Goal: Transaction & Acquisition: Purchase product/service

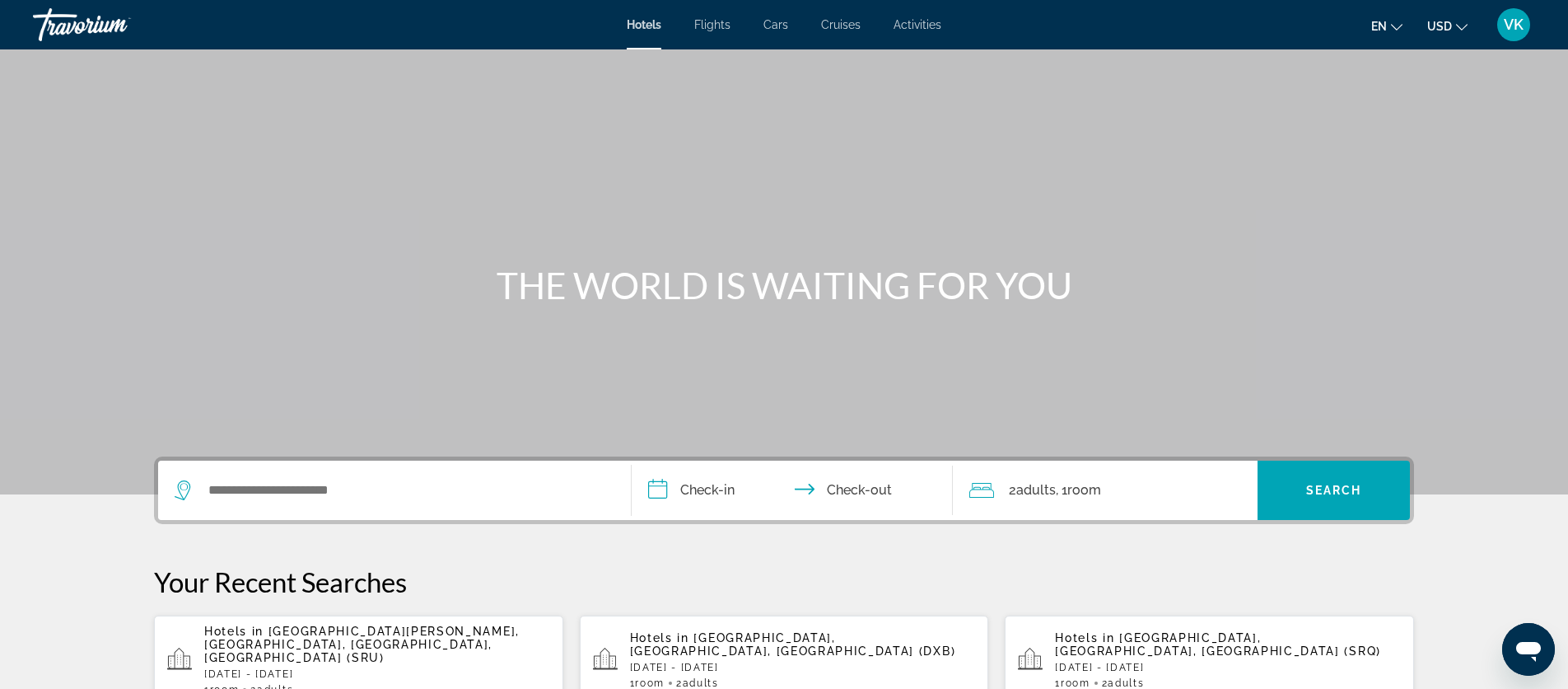
click at [719, 25] on span "Flights" at bounding box center [713, 24] width 36 height 13
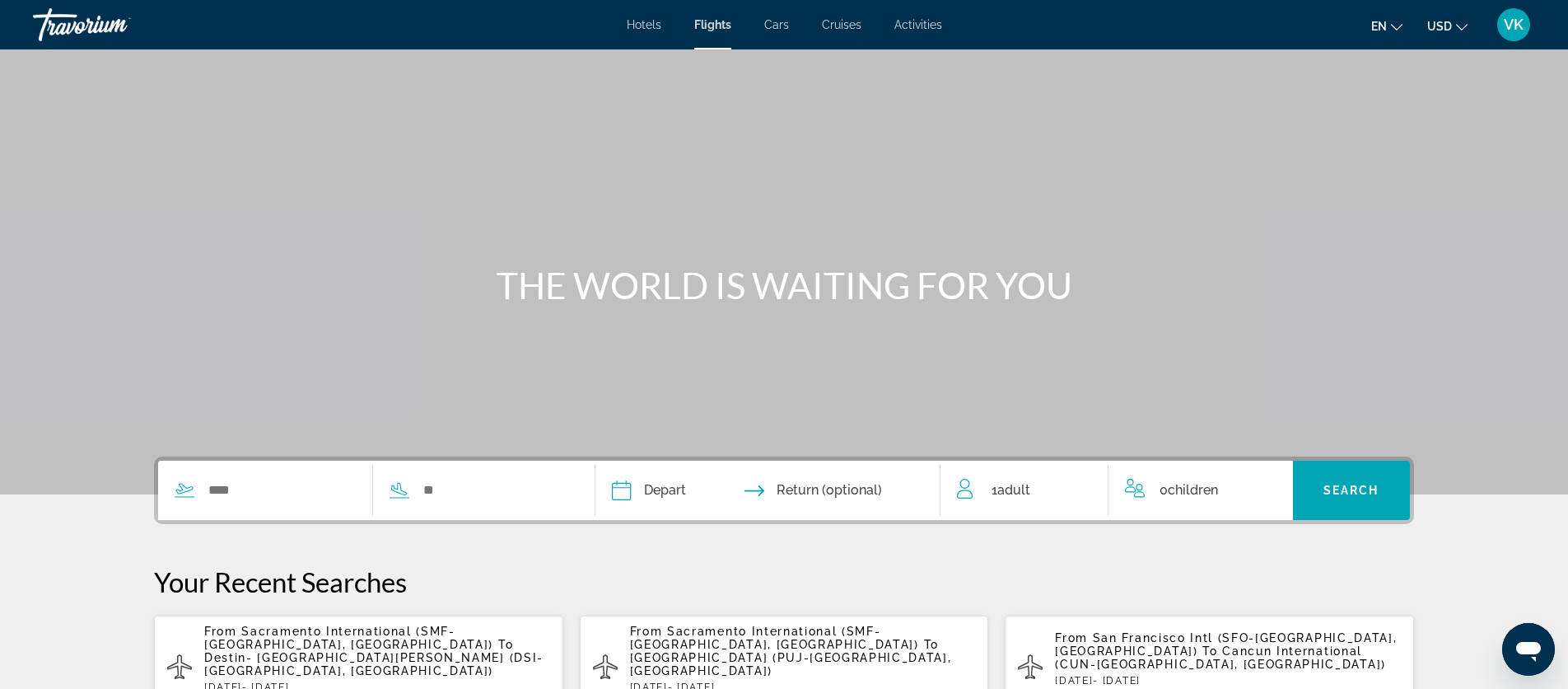
click at [785, 26] on span "Cars" at bounding box center [777, 24] width 25 height 13
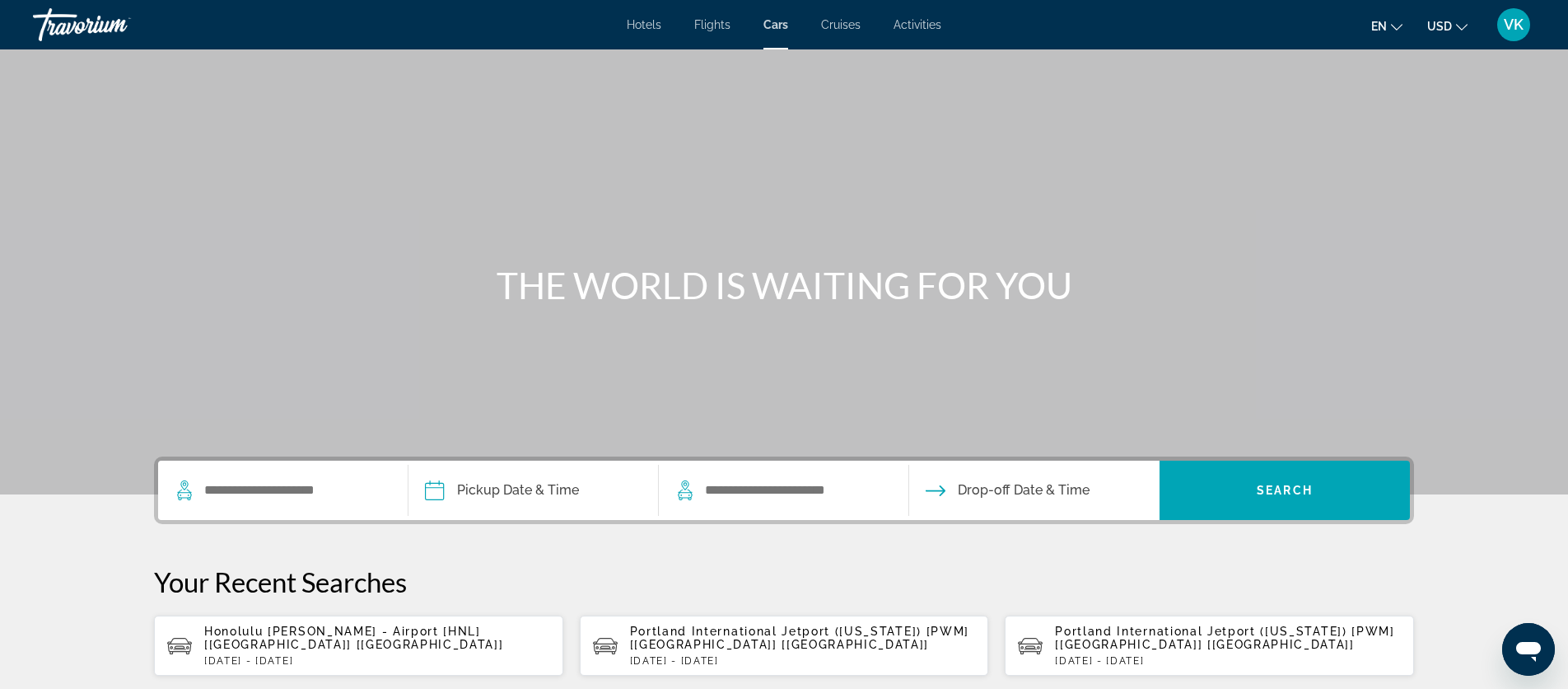
click at [843, 26] on span "Cruises" at bounding box center [841, 24] width 40 height 13
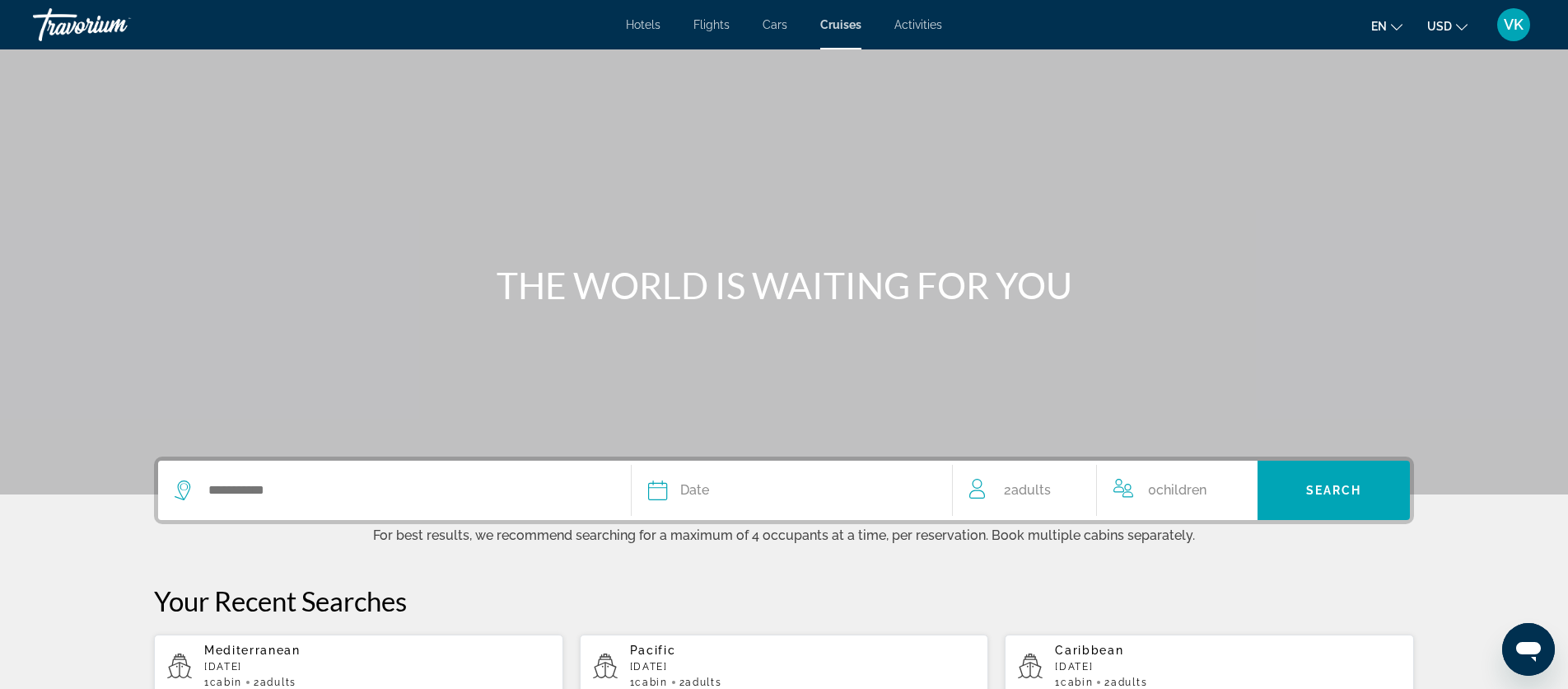
click at [916, 20] on span "Activities" at bounding box center [918, 24] width 47 height 13
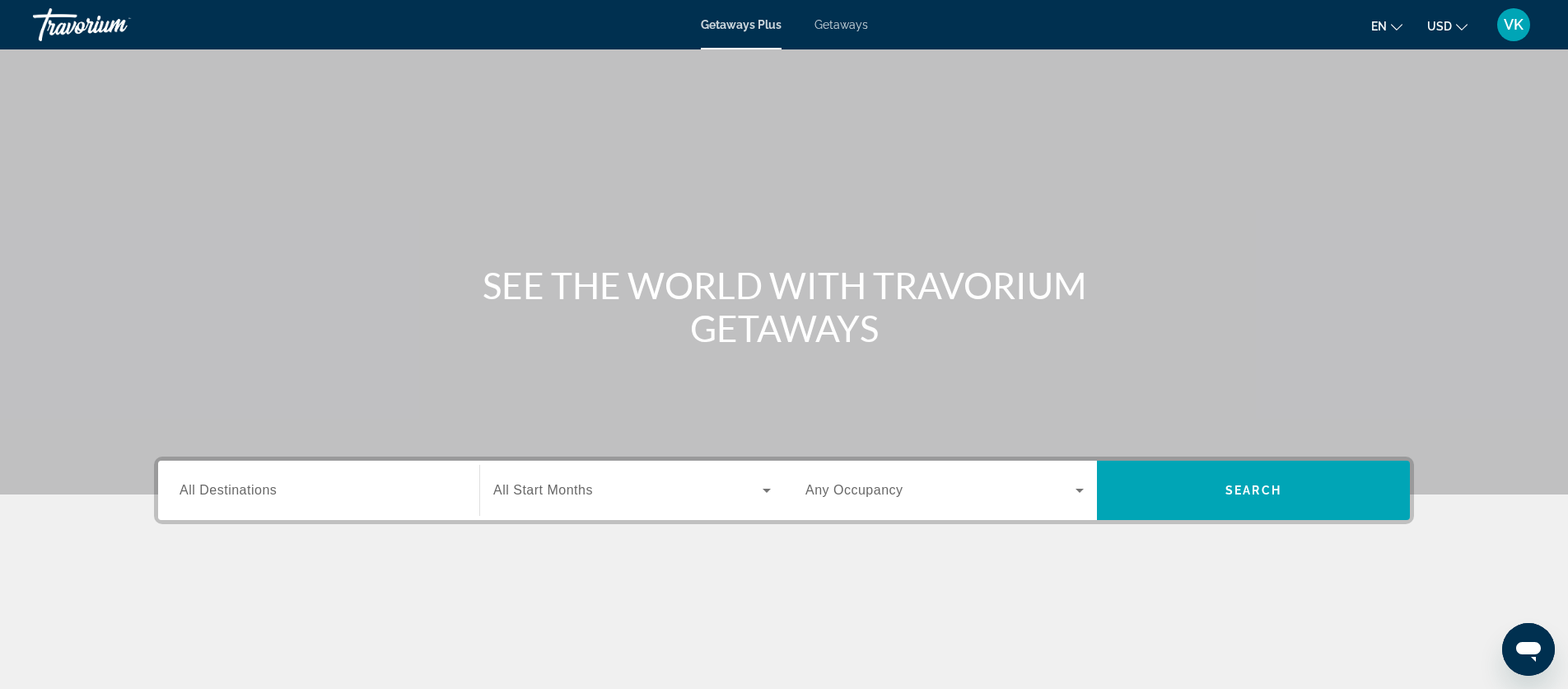
click at [232, 493] on span "All Destinations" at bounding box center [228, 490] width 97 height 14
click at [232, 493] on input "Destination All Destinations" at bounding box center [318, 491] width 278 height 20
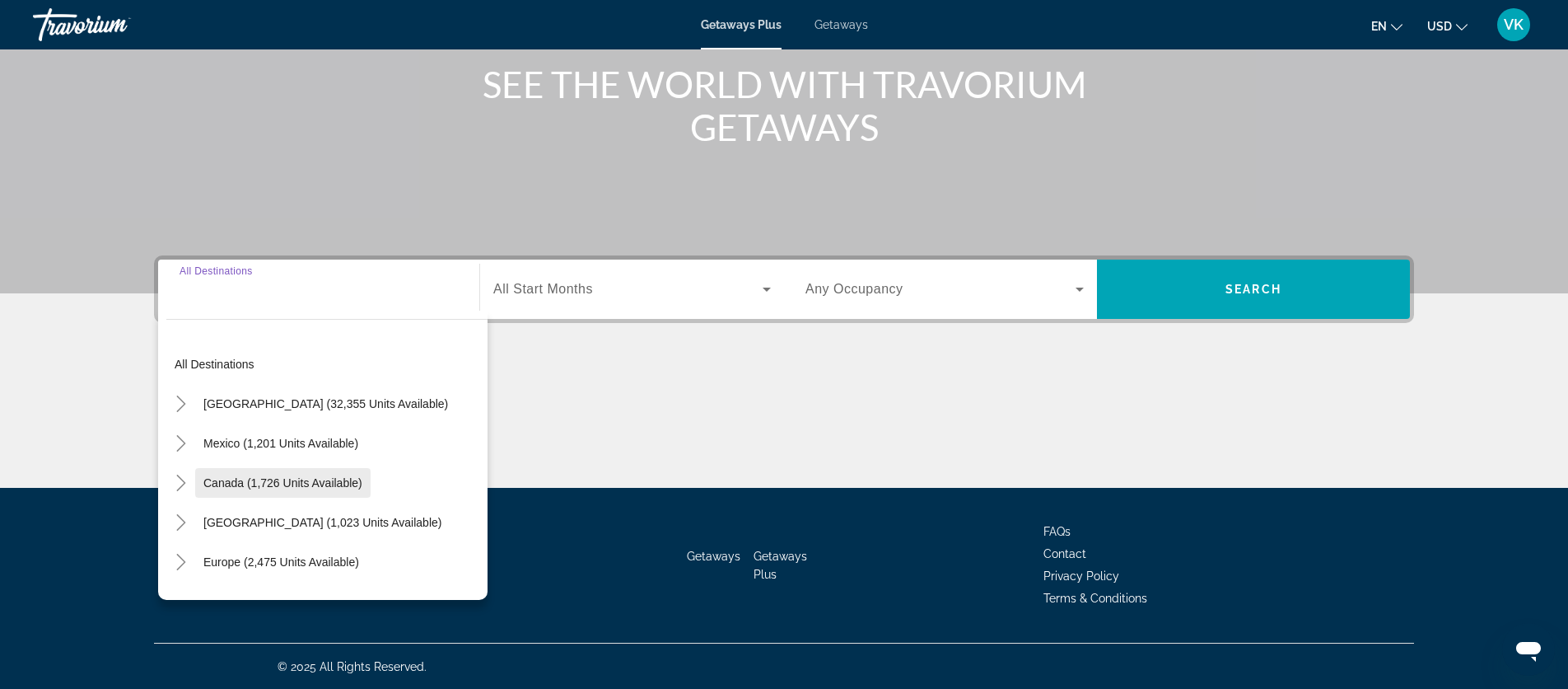
scroll to position [202, 0]
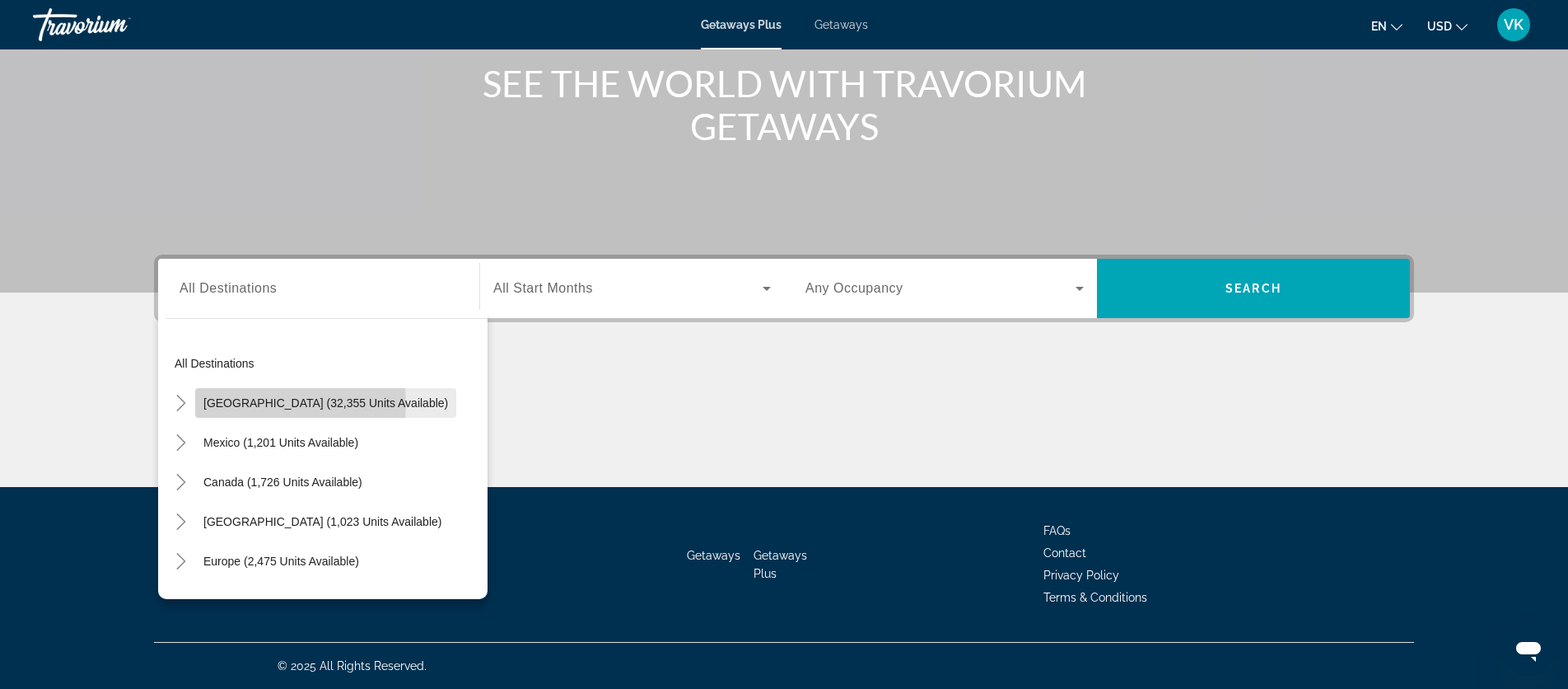
click at [262, 404] on span "United States (32,355 units available)" at bounding box center [326, 403] width 245 height 13
type input "**********"
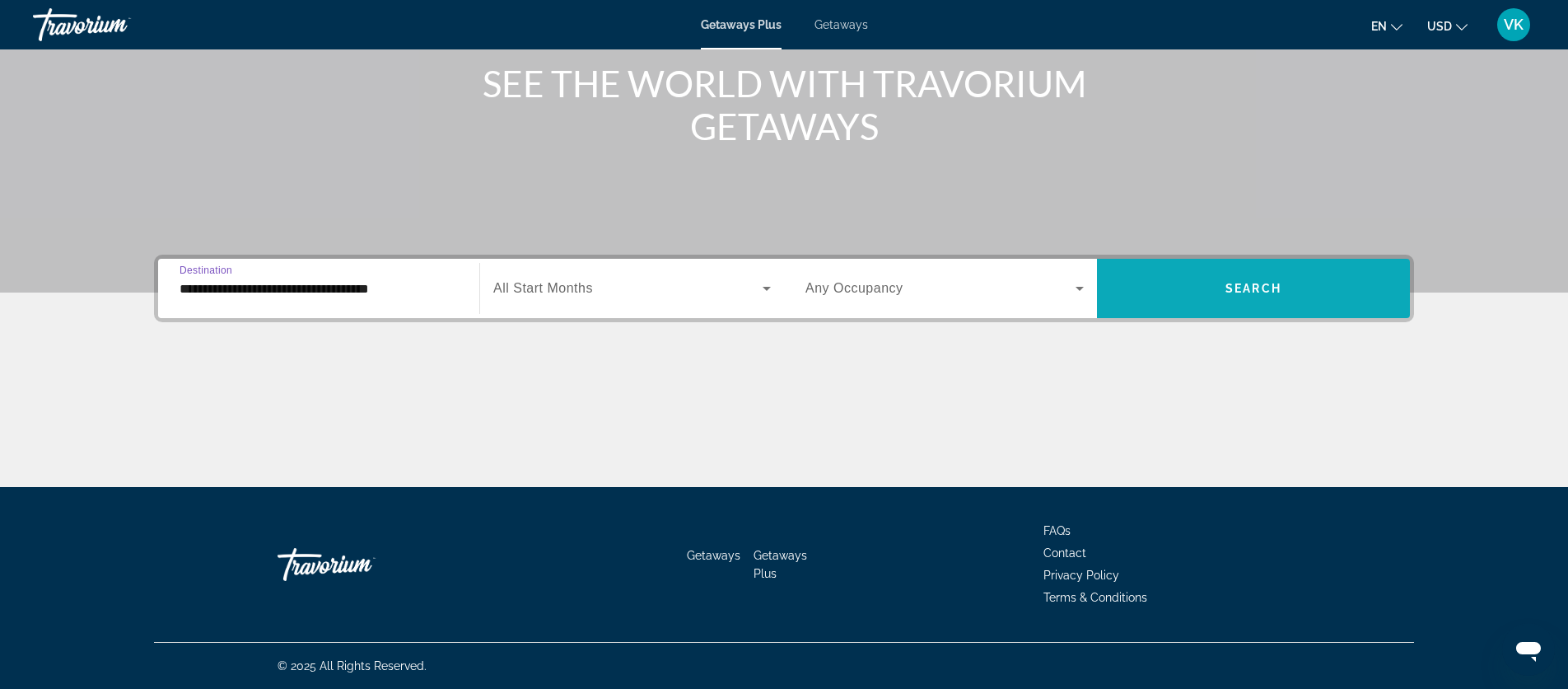
click at [1277, 289] on span "Search" at bounding box center [1253, 288] width 56 height 13
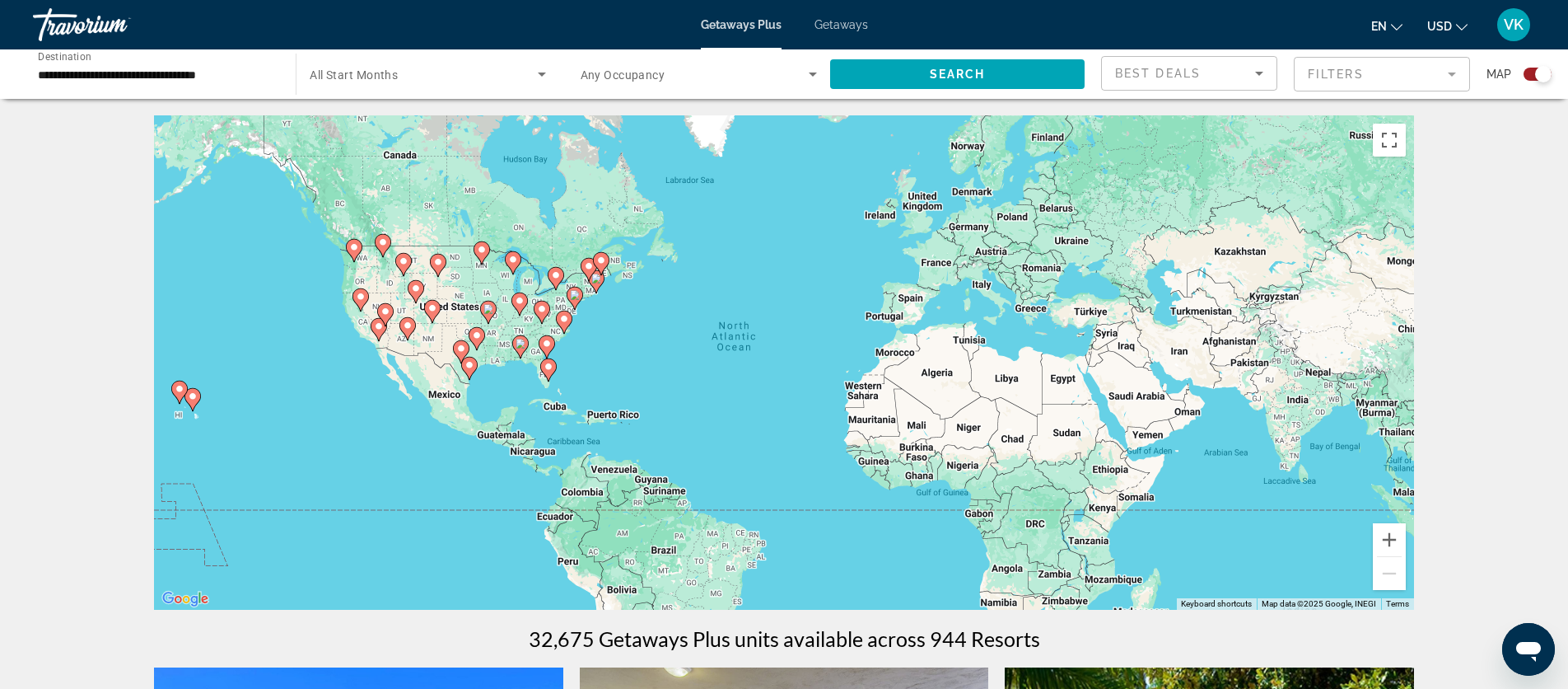
click at [838, 24] on span "Getaways" at bounding box center [841, 24] width 53 height 13
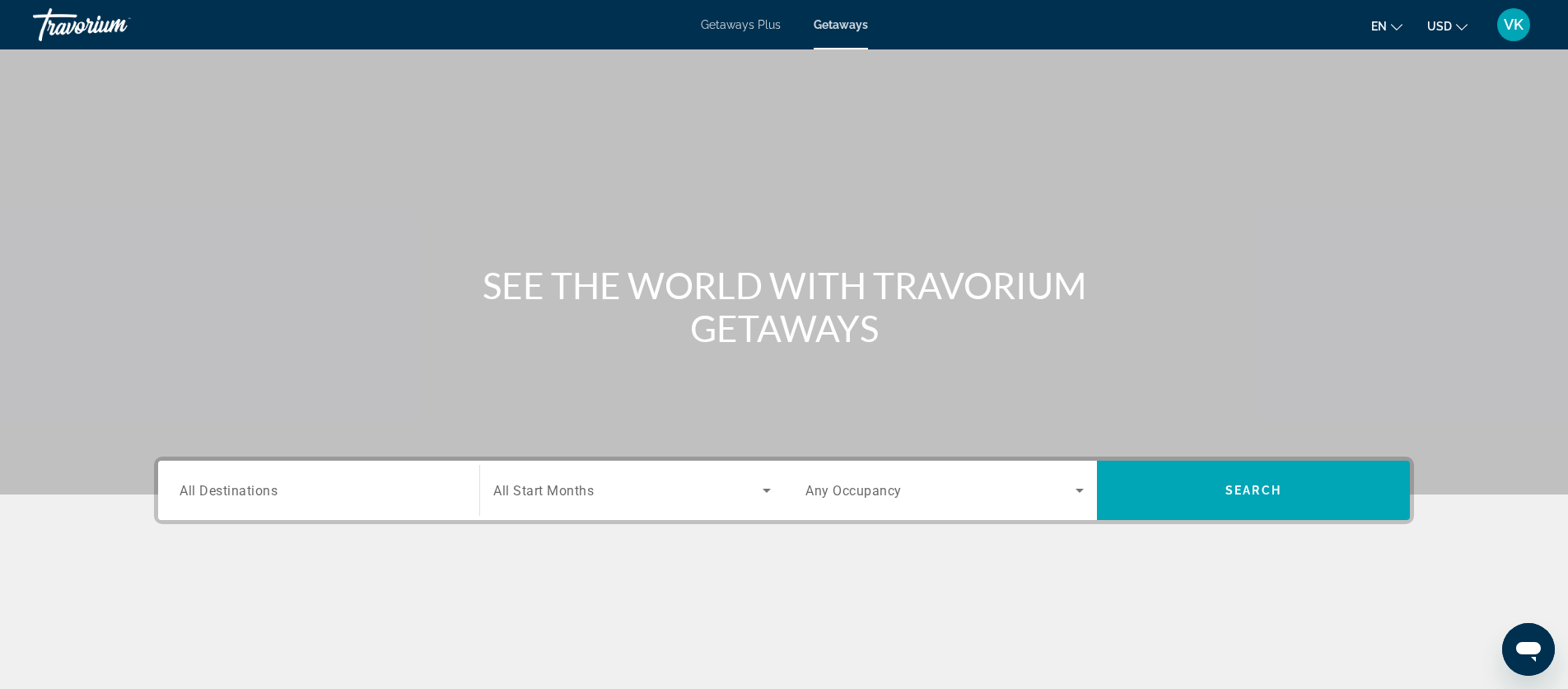
click at [225, 494] on span "All Destinations" at bounding box center [228, 490] width 98 height 16
click at [225, 494] on input "Destination All Destinations" at bounding box center [318, 491] width 278 height 20
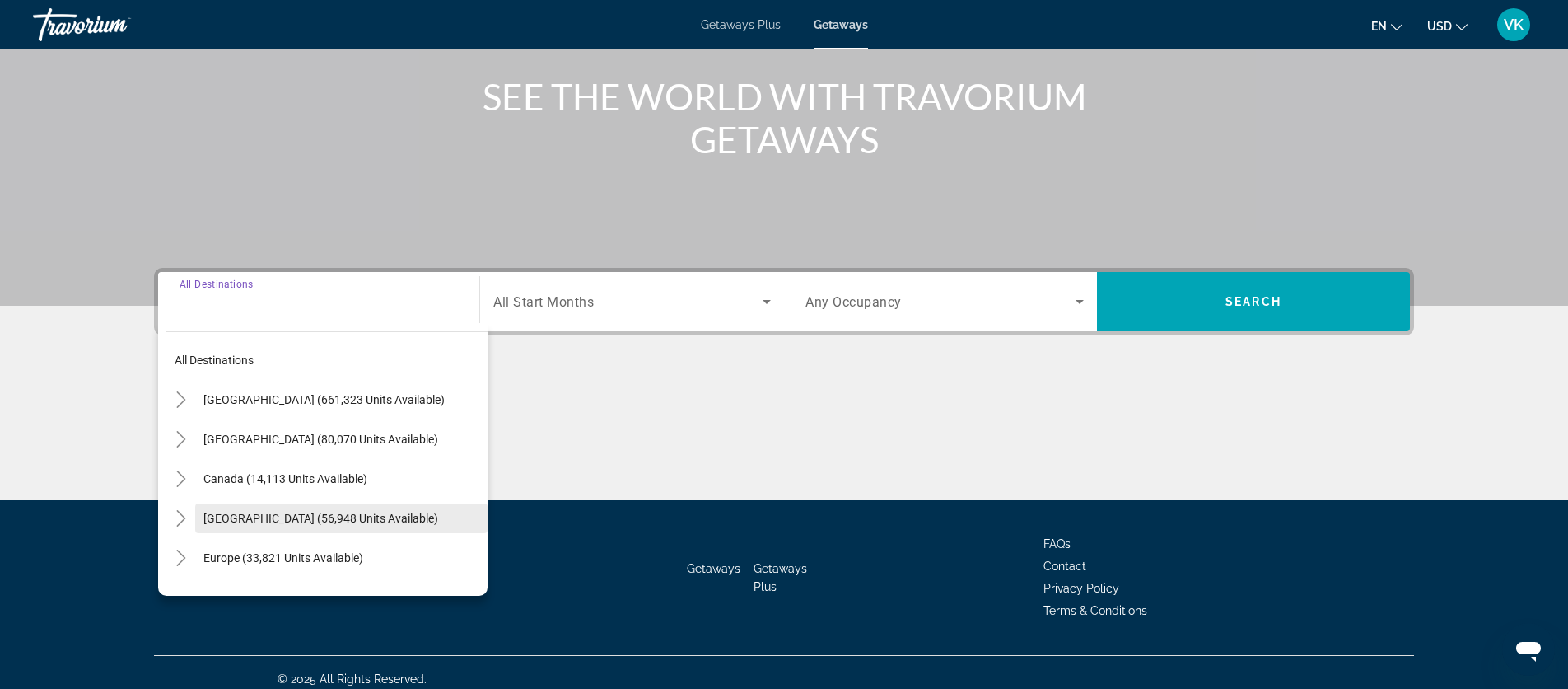
scroll to position [202, 0]
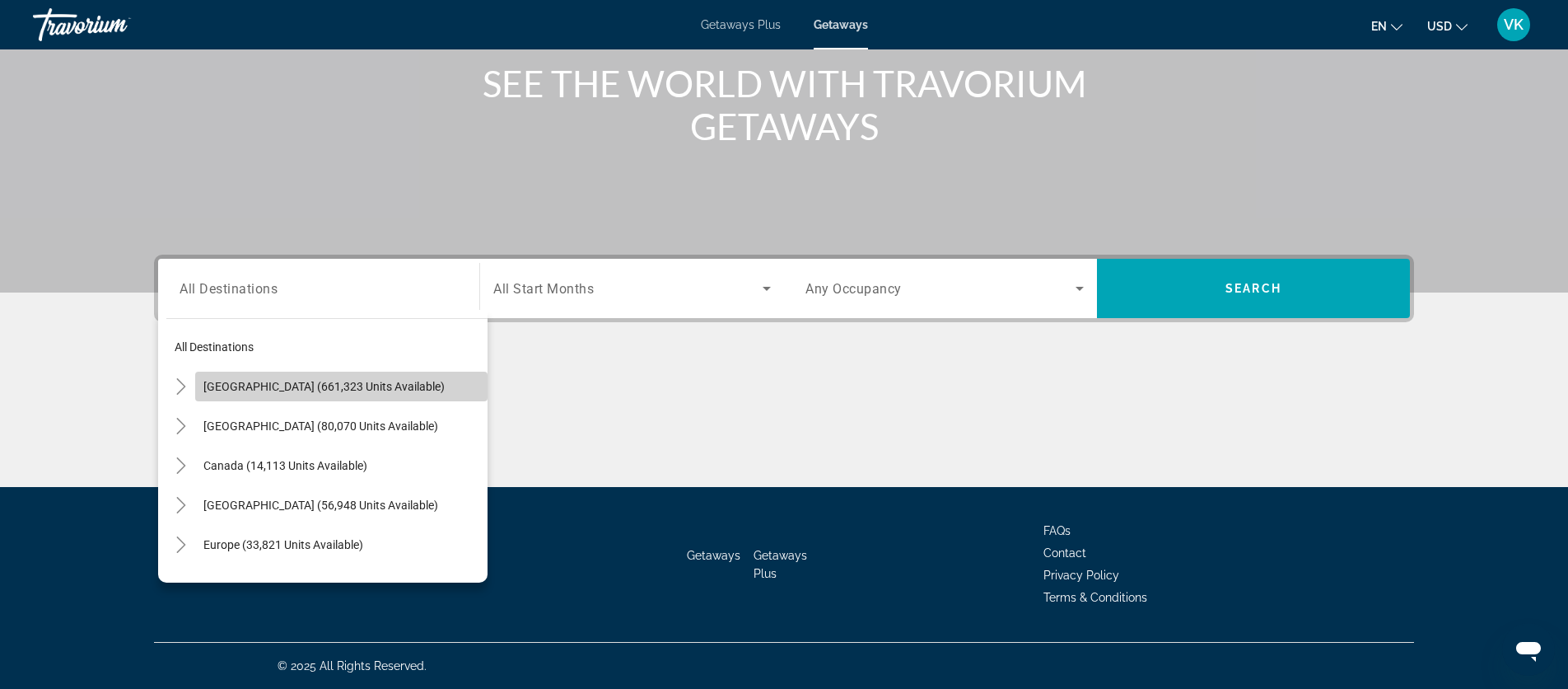
click at [252, 387] on span "United States (661,323 units available)" at bounding box center [324, 386] width 241 height 13
type input "**********"
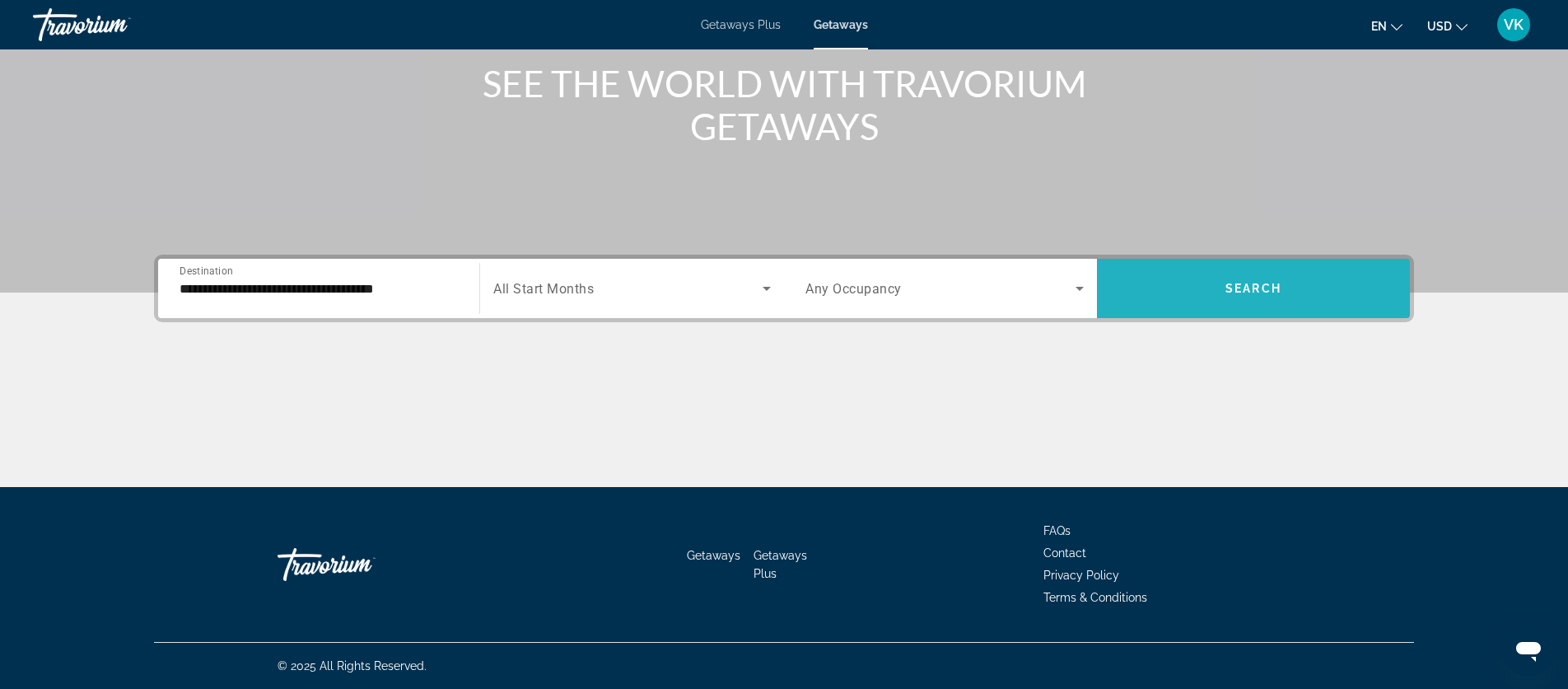
click at [1259, 292] on span "Search" at bounding box center [1253, 288] width 56 height 13
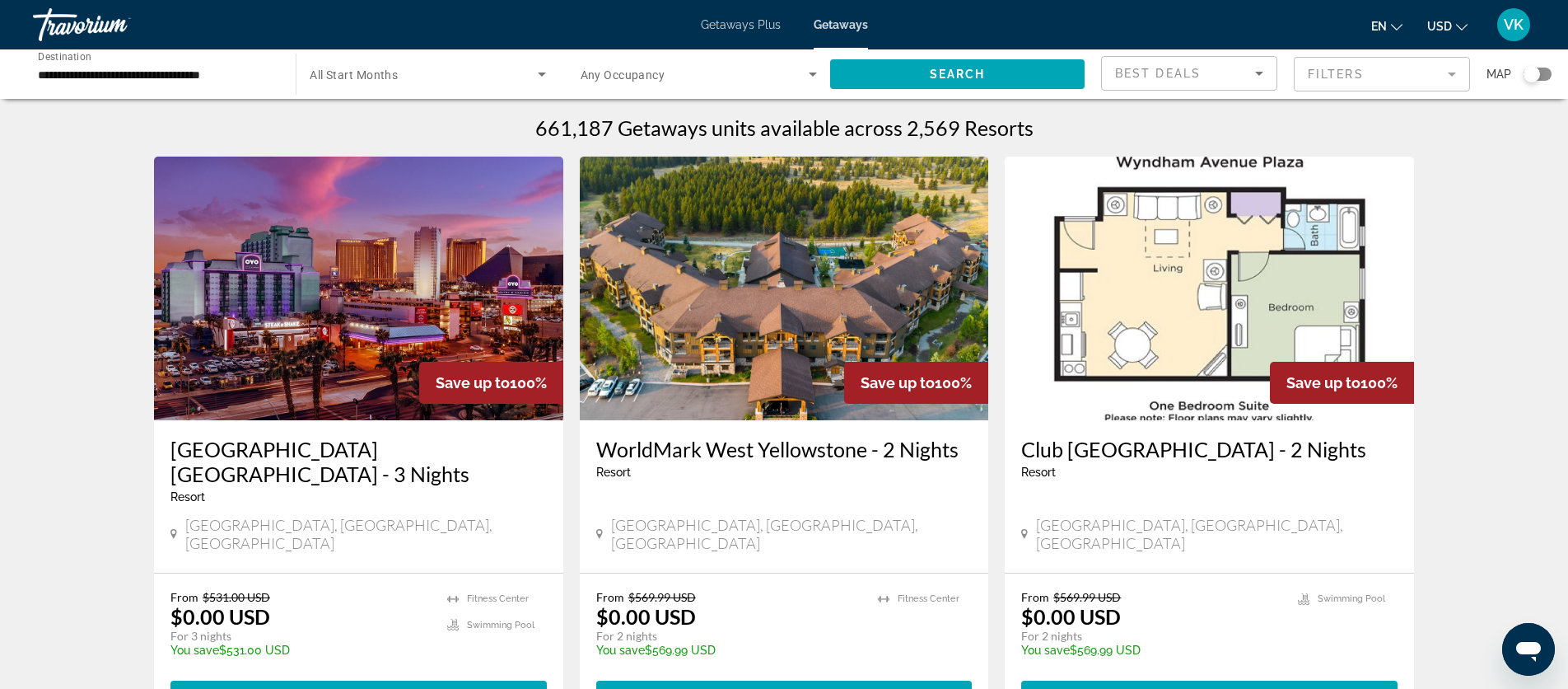
click at [1362, 78] on mat-form-field "Filters" at bounding box center [1382, 74] width 176 height 34
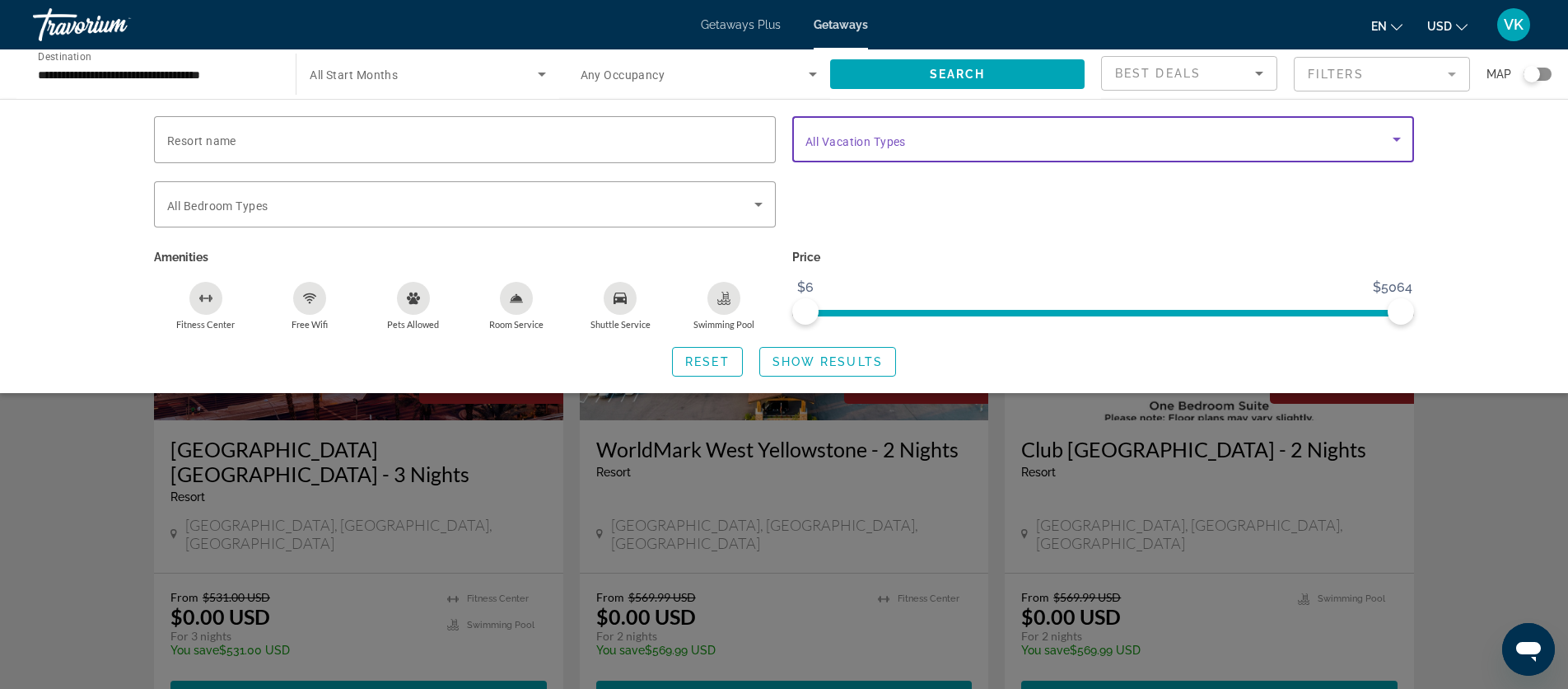
click at [1032, 139] on span "Search widget" at bounding box center [1099, 139] width 587 height 20
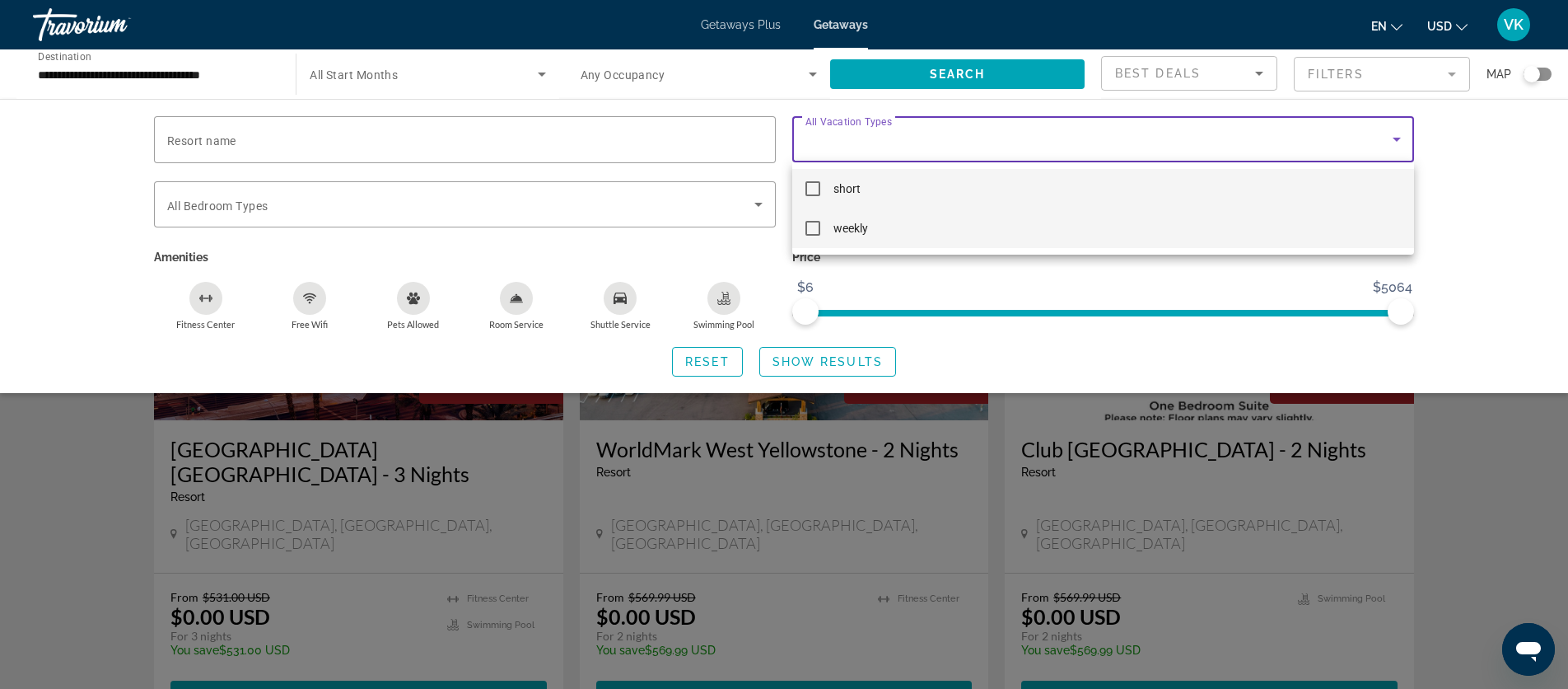
click at [872, 227] on mat-option "weekly" at bounding box center [1103, 229] width 622 height 40
click at [832, 360] on div at bounding box center [784, 344] width 1568 height 689
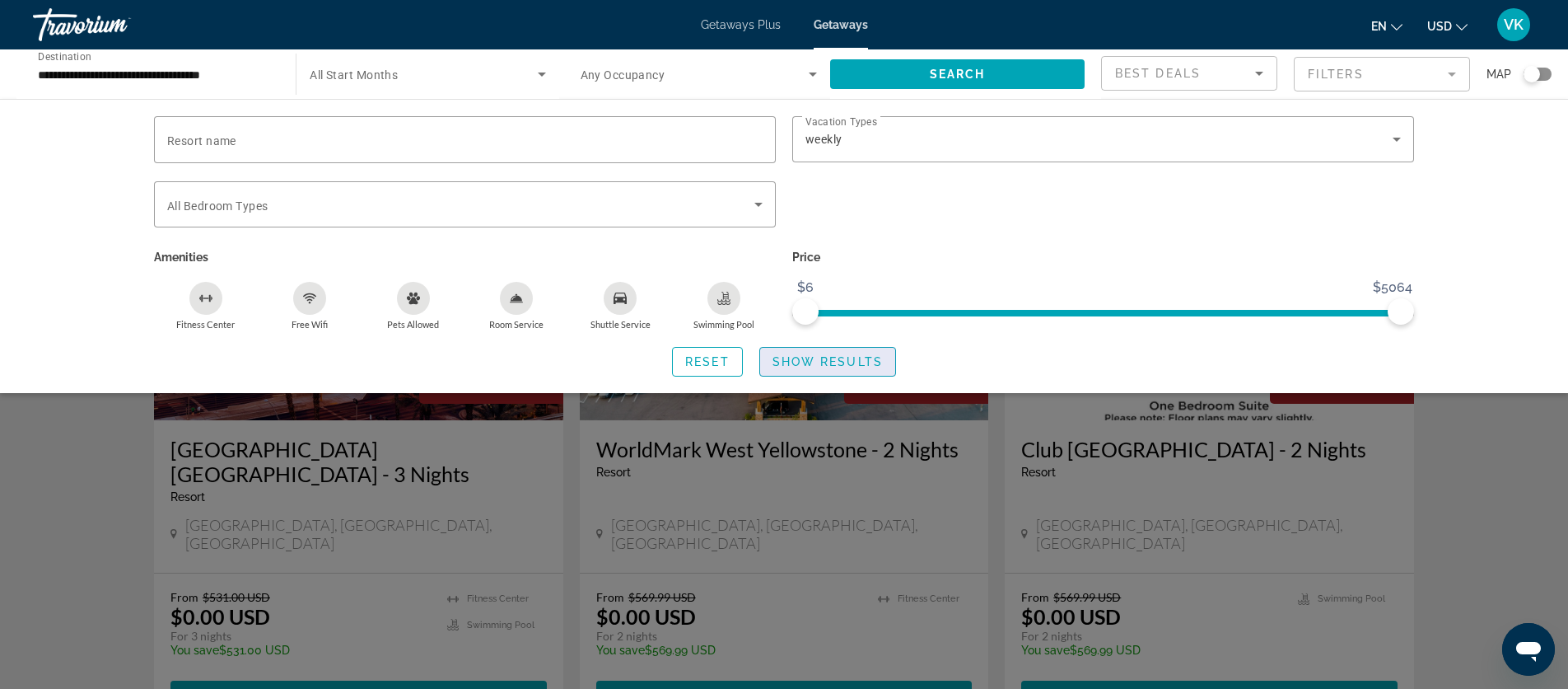
click at [832, 360] on span "Show Results" at bounding box center [828, 361] width 110 height 13
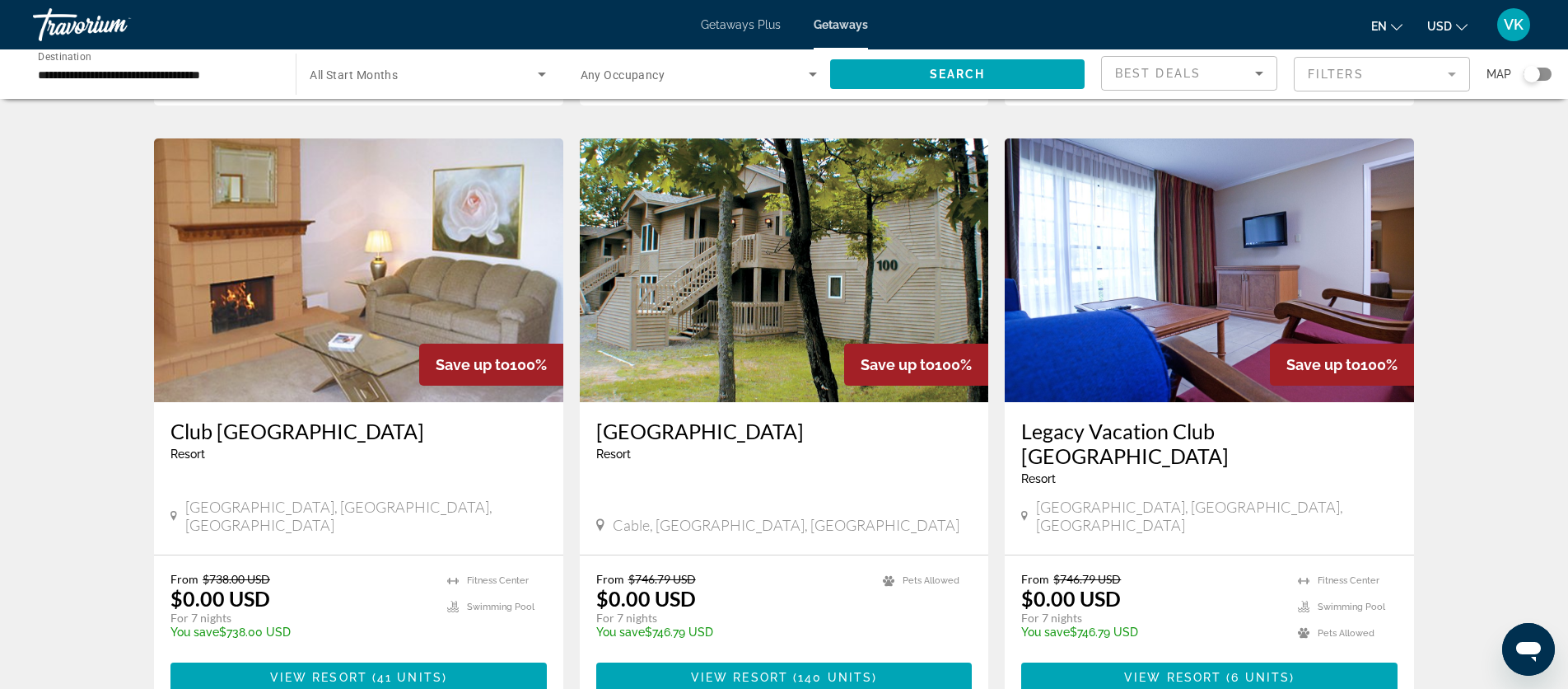
scroll to position [623, 0]
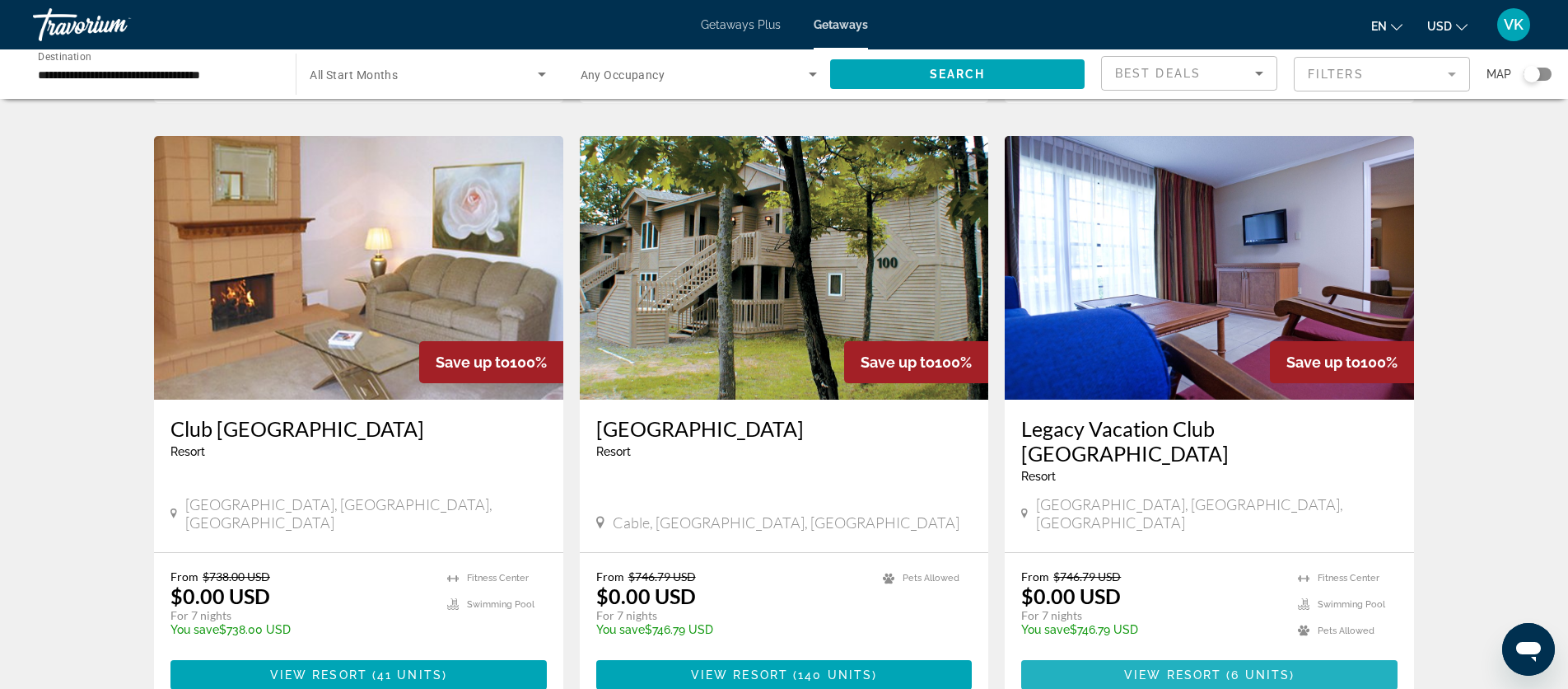
click at [1206, 668] on span "View Resort" at bounding box center [1172, 674] width 97 height 13
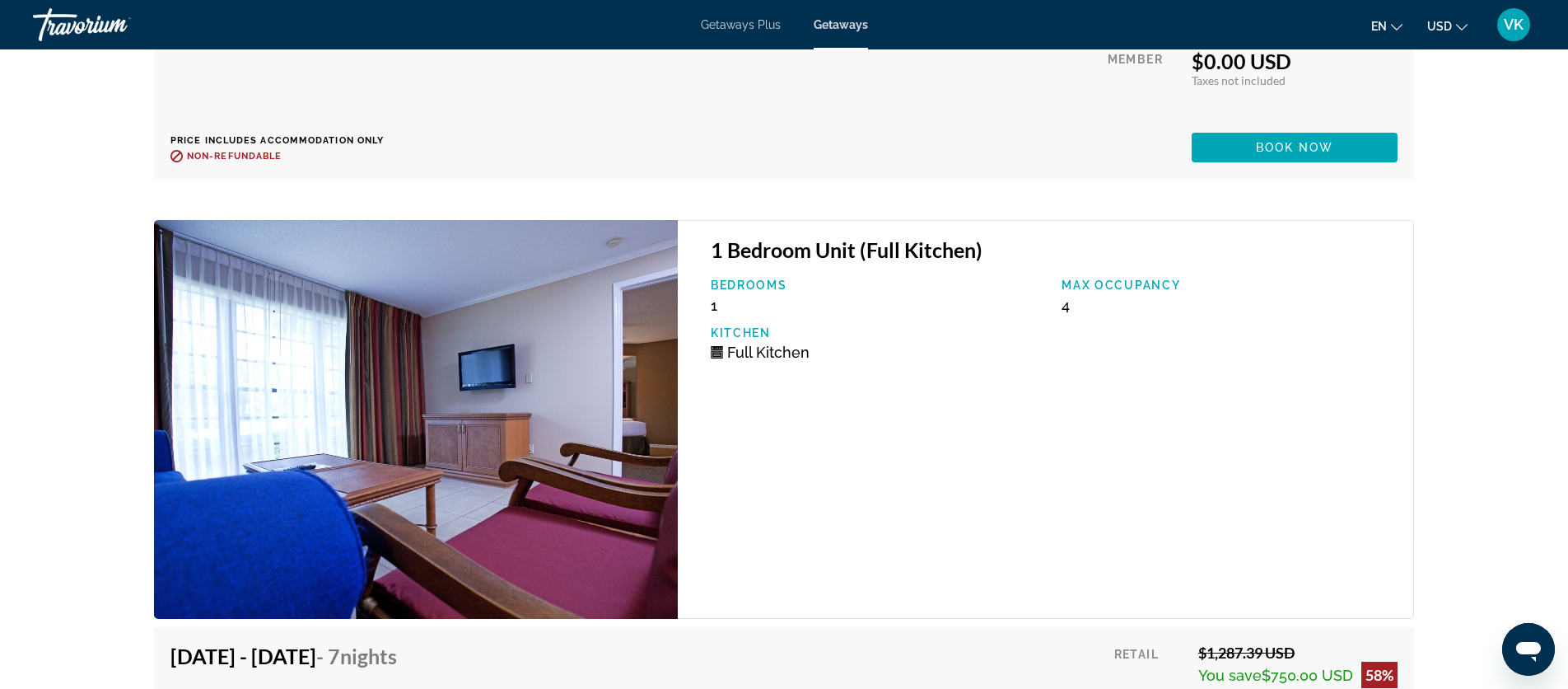
scroll to position [4063, 0]
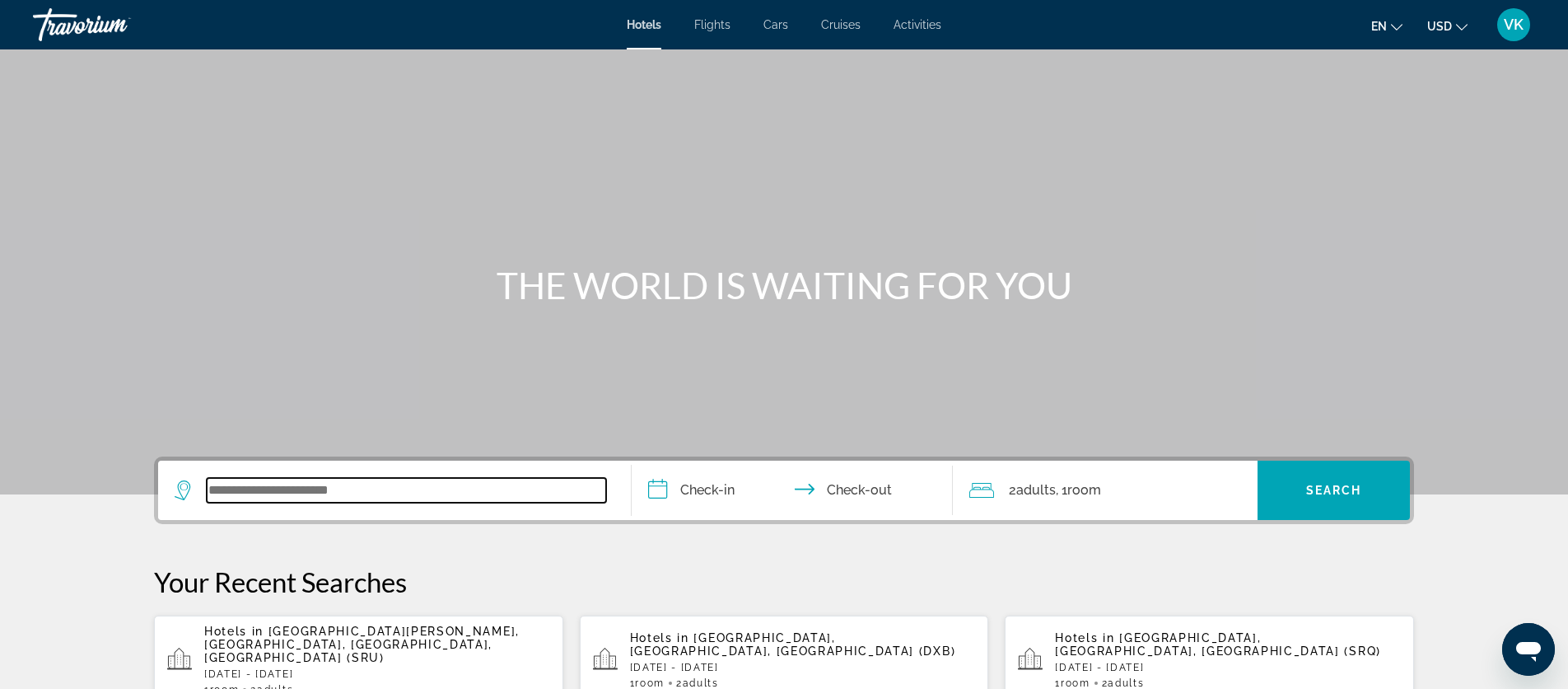
click at [238, 493] on input "Search widget" at bounding box center [406, 490] width 399 height 25
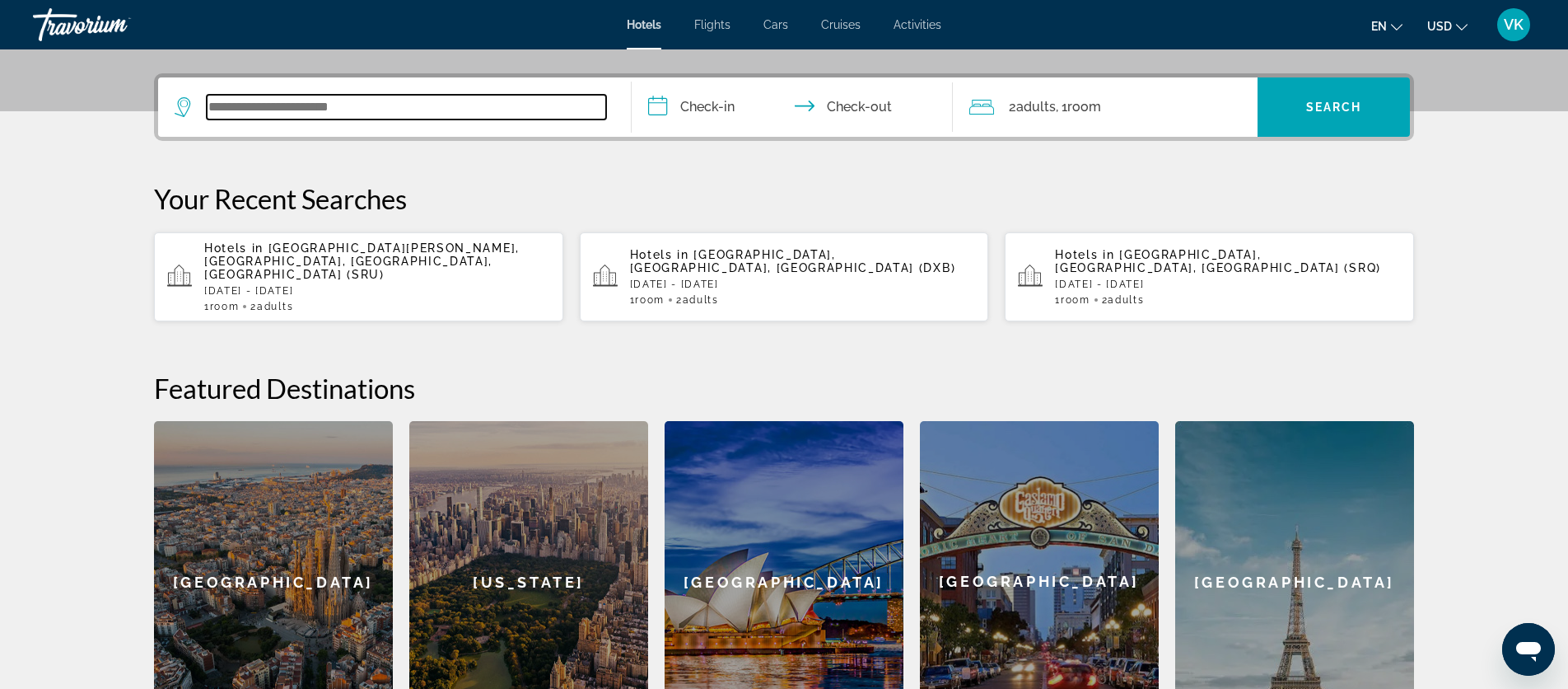
scroll to position [403, 0]
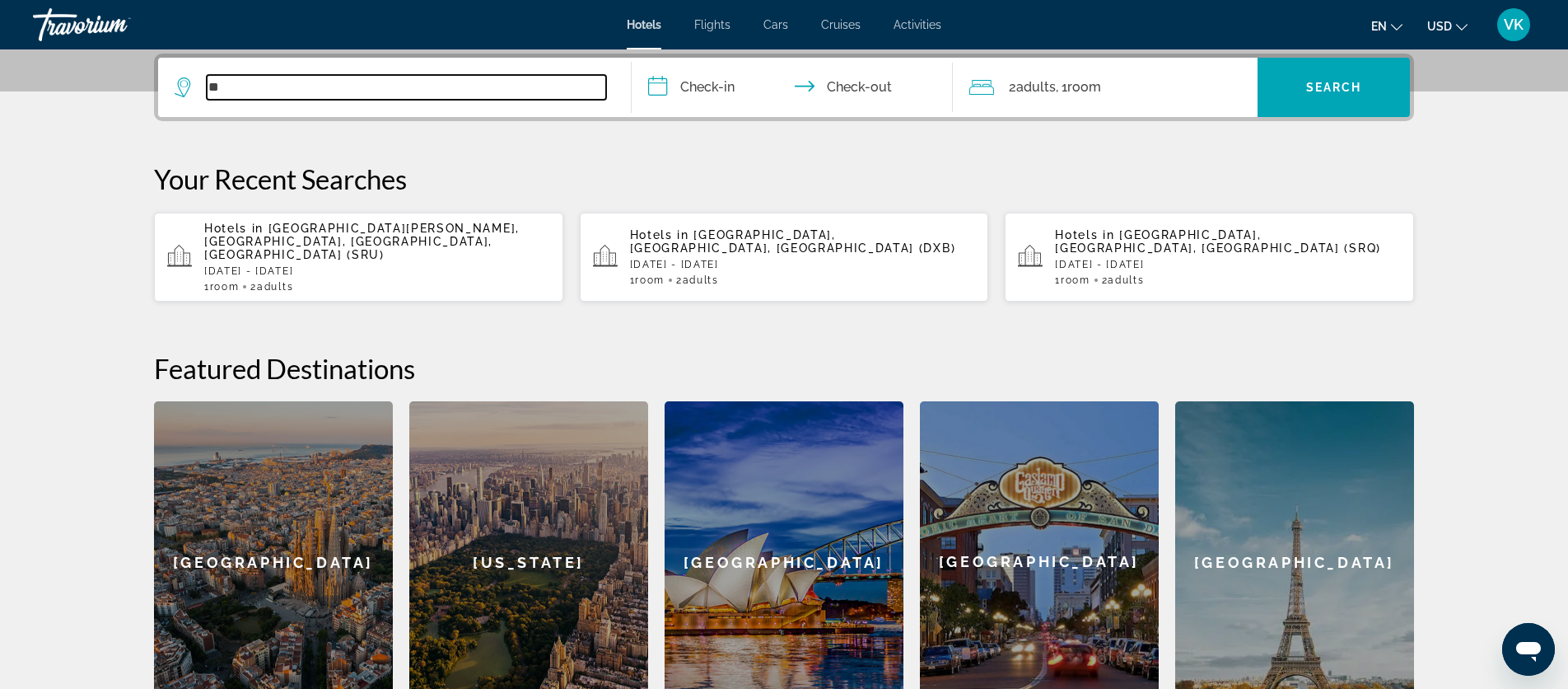
type input "*"
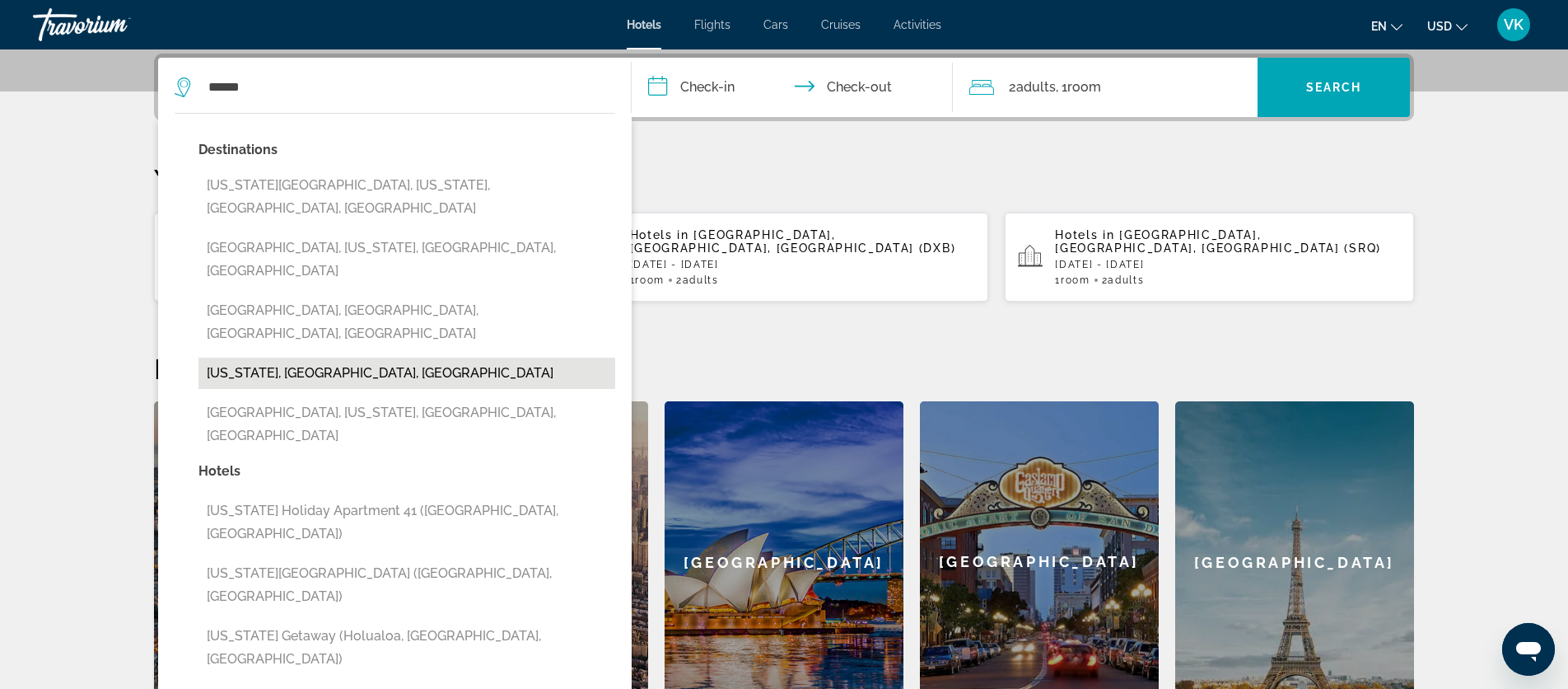
click at [314, 358] on button "[US_STATE], [GEOGRAPHIC_DATA], [GEOGRAPHIC_DATA]" at bounding box center [407, 373] width 417 height 31
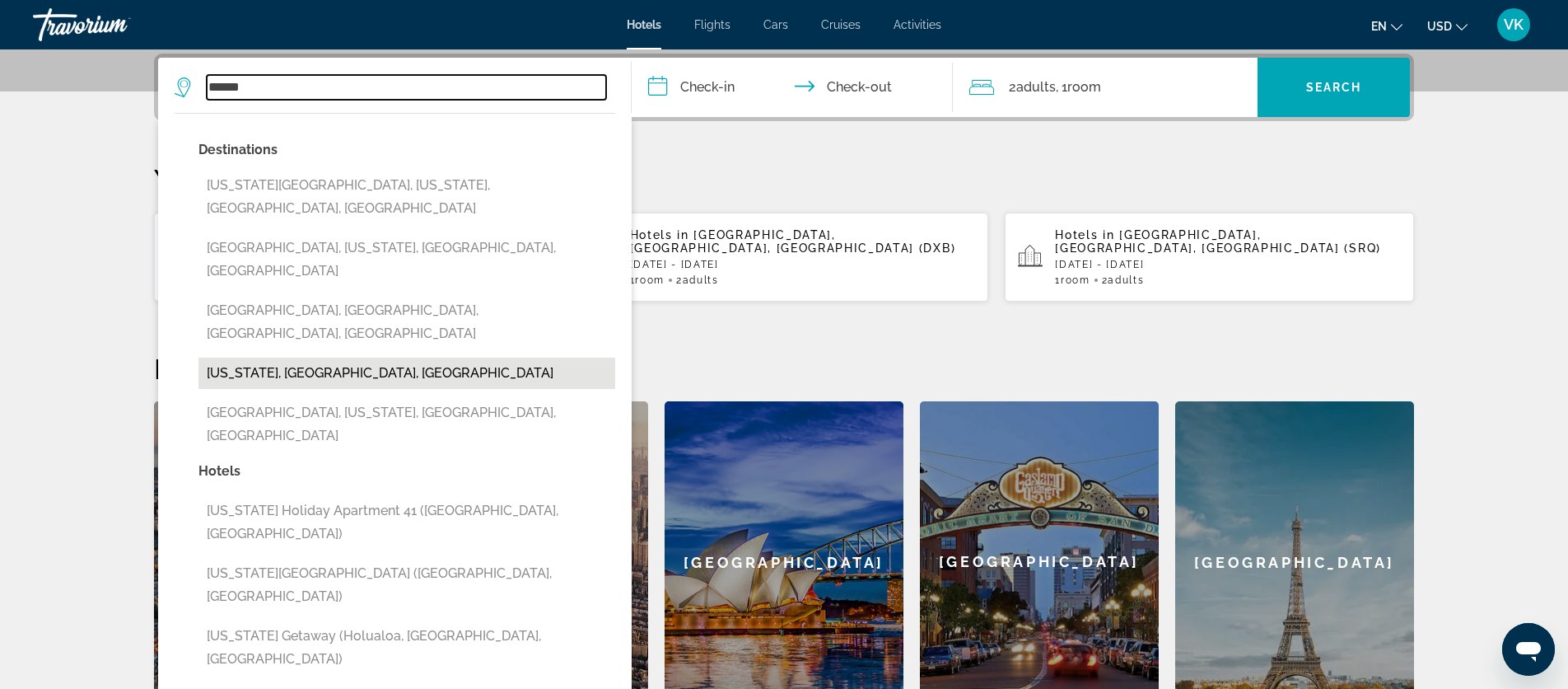
type input "**********"
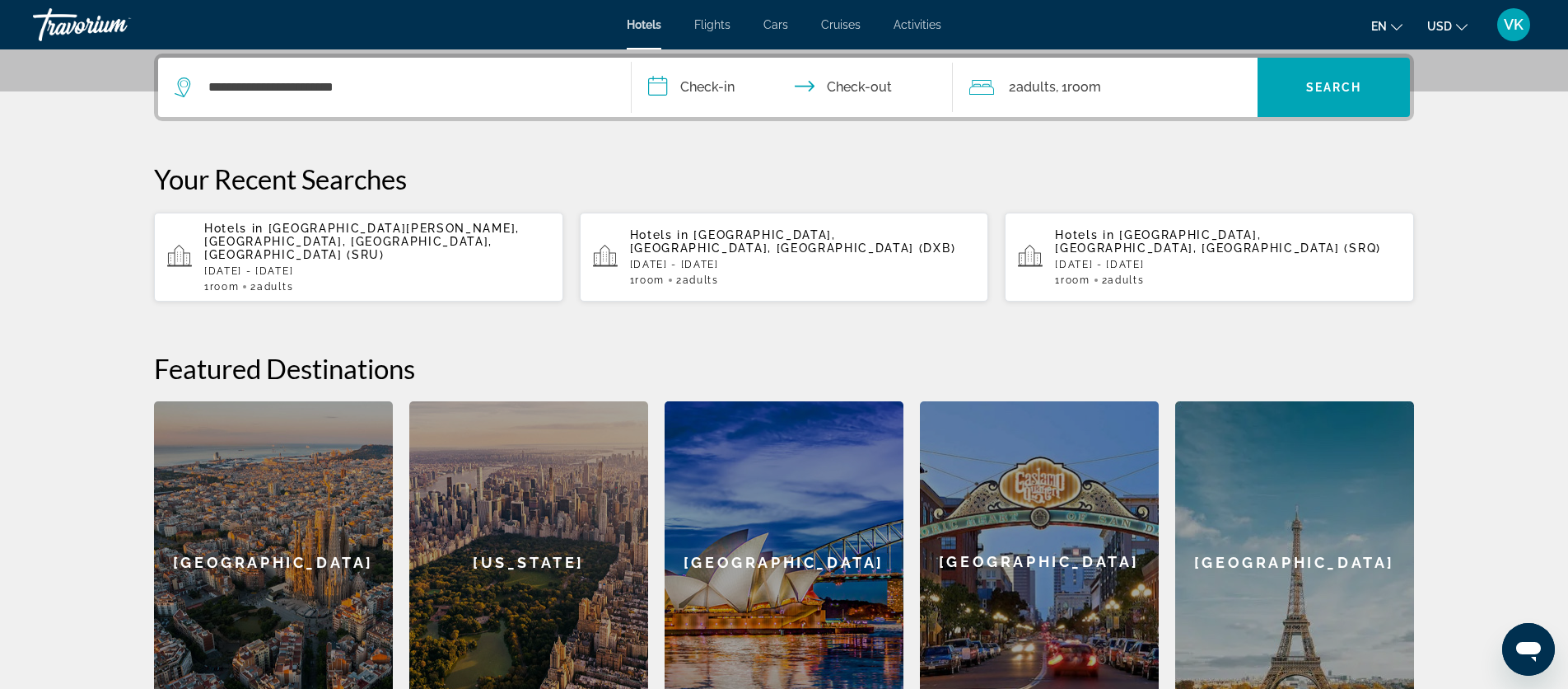
click at [710, 92] on input "**********" at bounding box center [796, 90] width 328 height 65
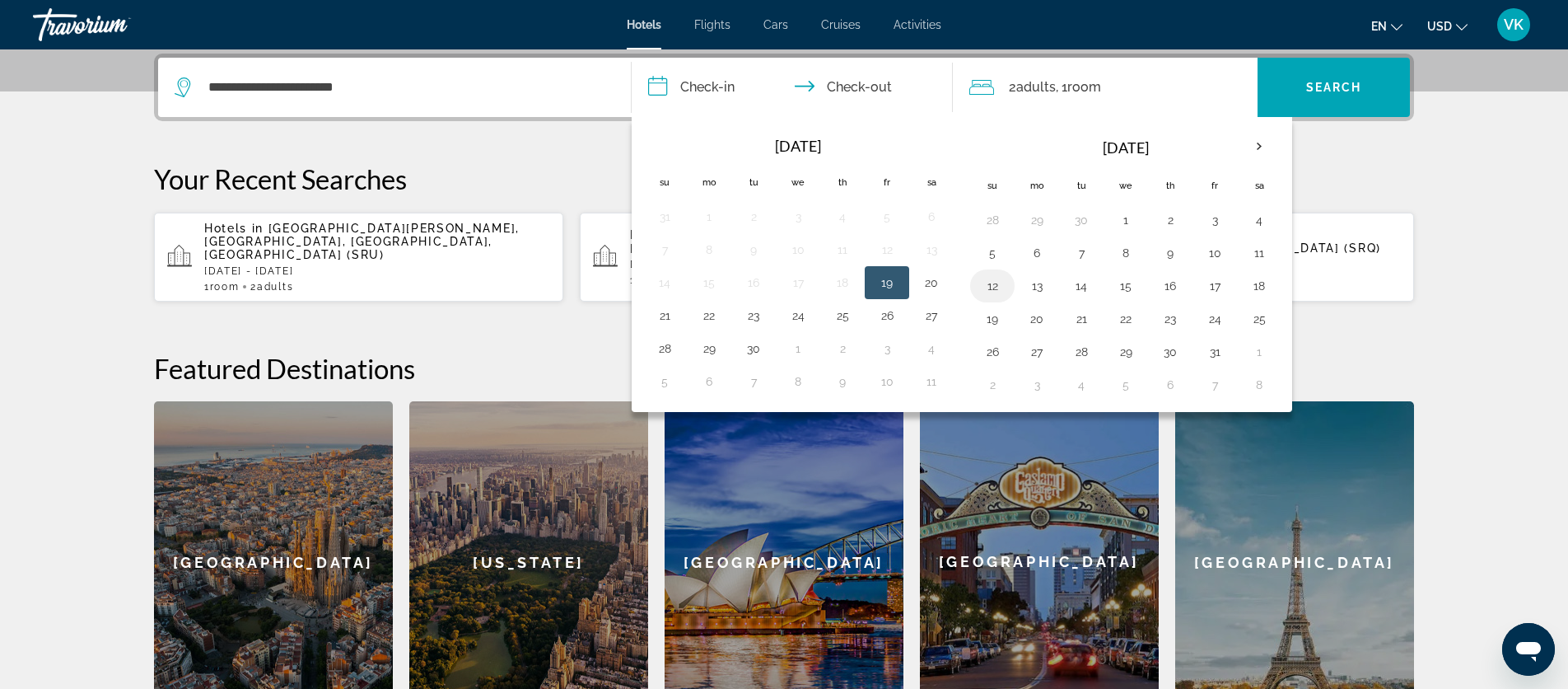
click at [992, 283] on button "12" at bounding box center [992, 285] width 27 height 23
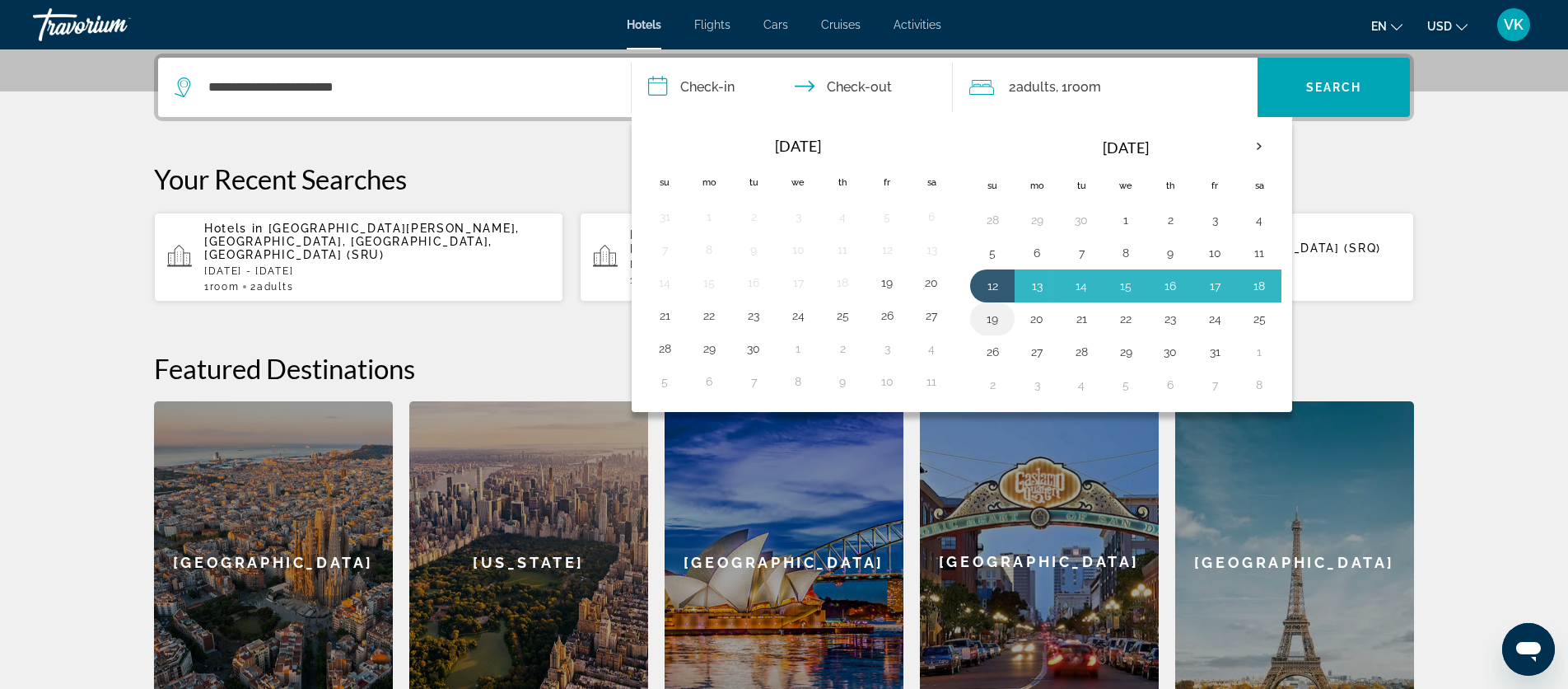
click at [992, 324] on button "19" at bounding box center [992, 318] width 27 height 23
type input "**********"
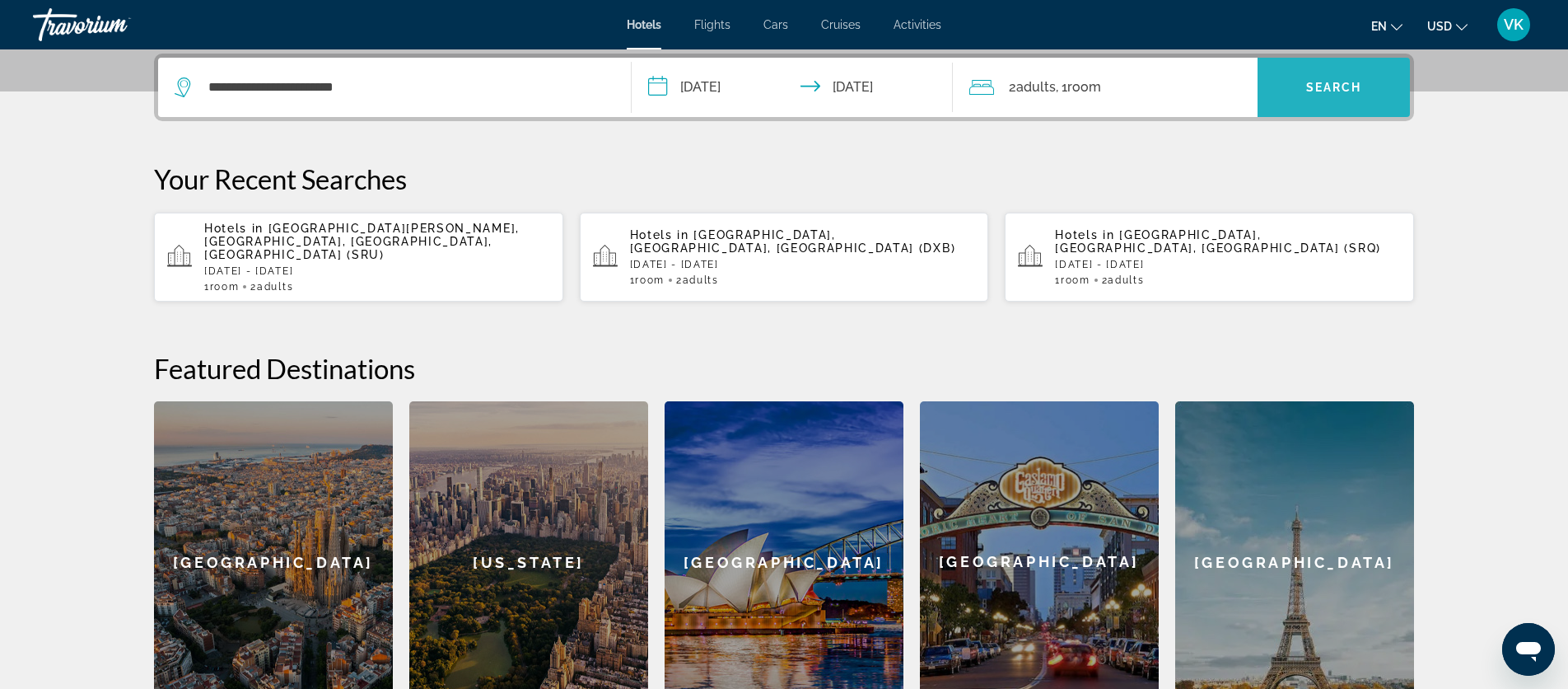
click at [1342, 97] on span "Search widget" at bounding box center [1334, 87] width 153 height 40
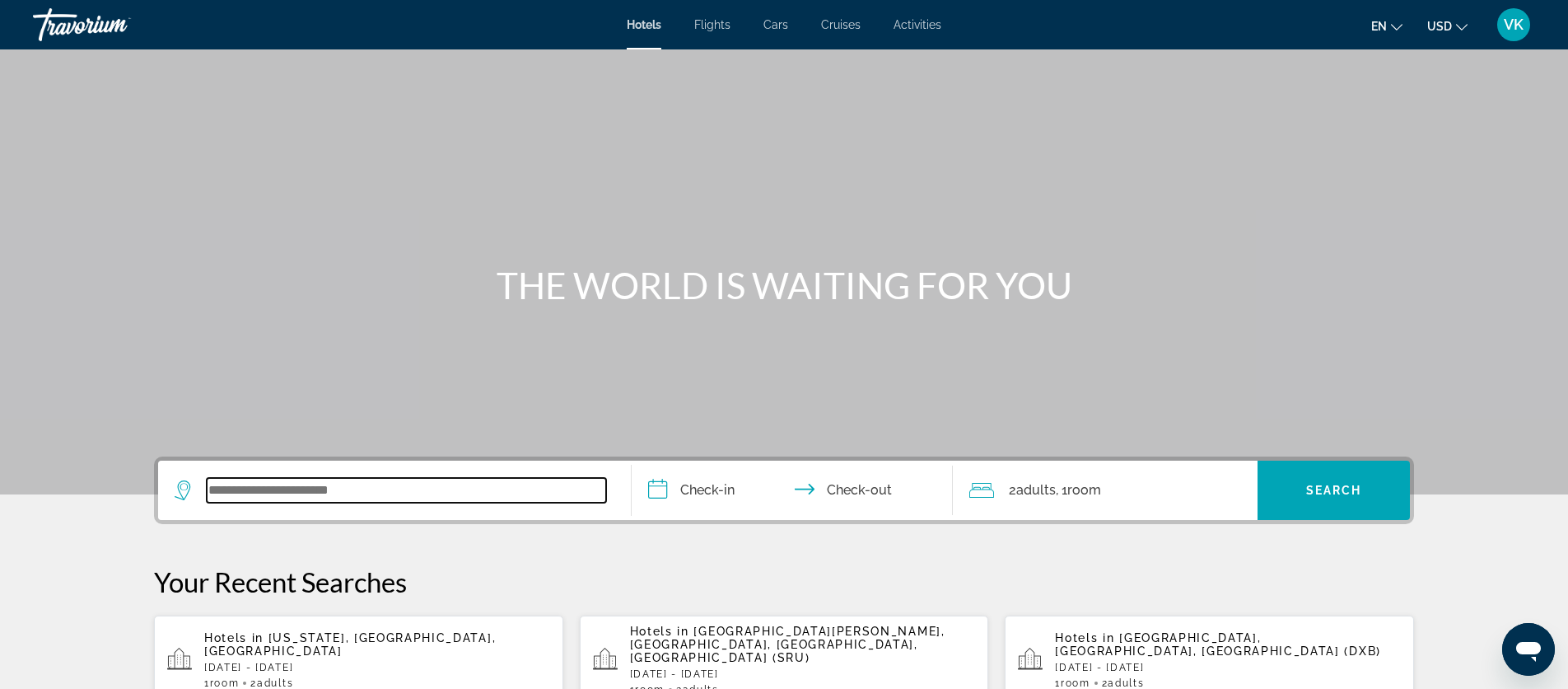
click at [251, 493] on input "Search widget" at bounding box center [406, 490] width 399 height 25
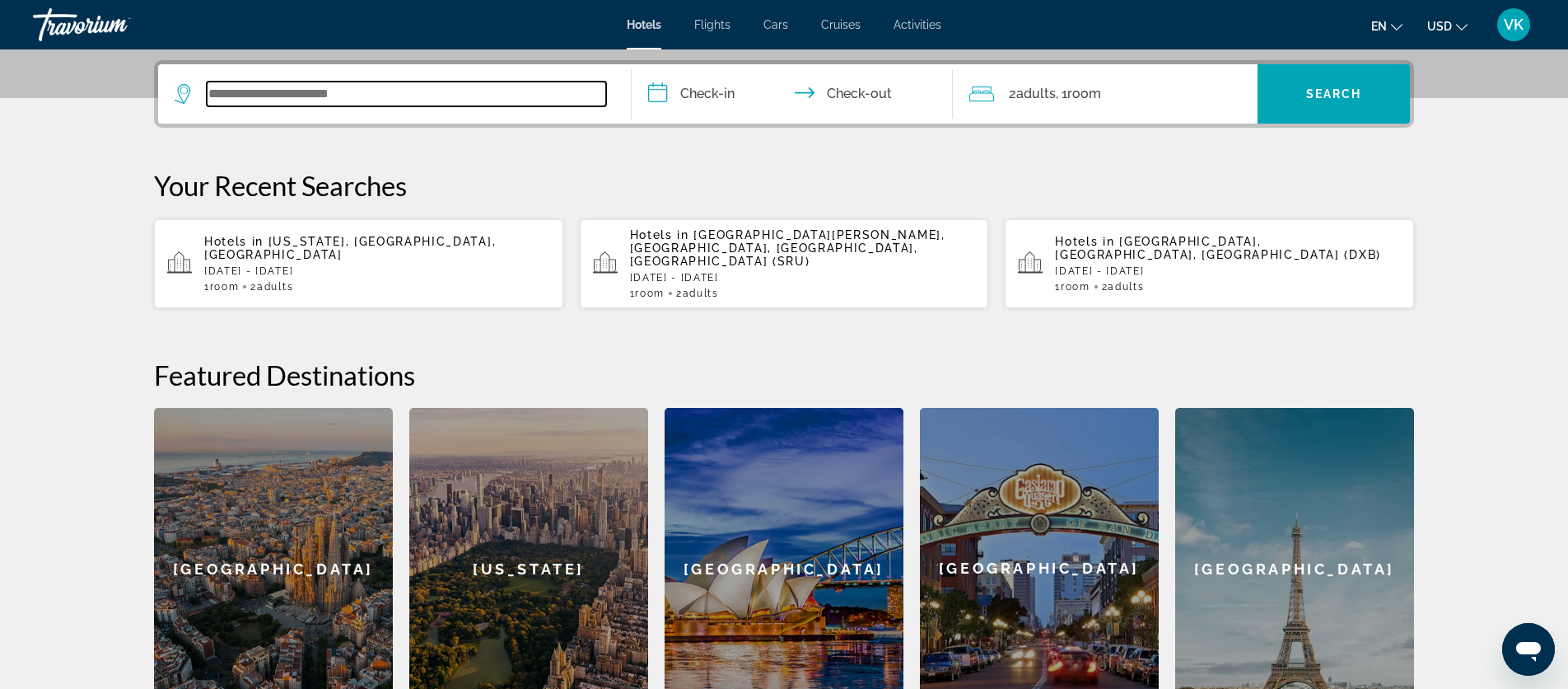
scroll to position [403, 0]
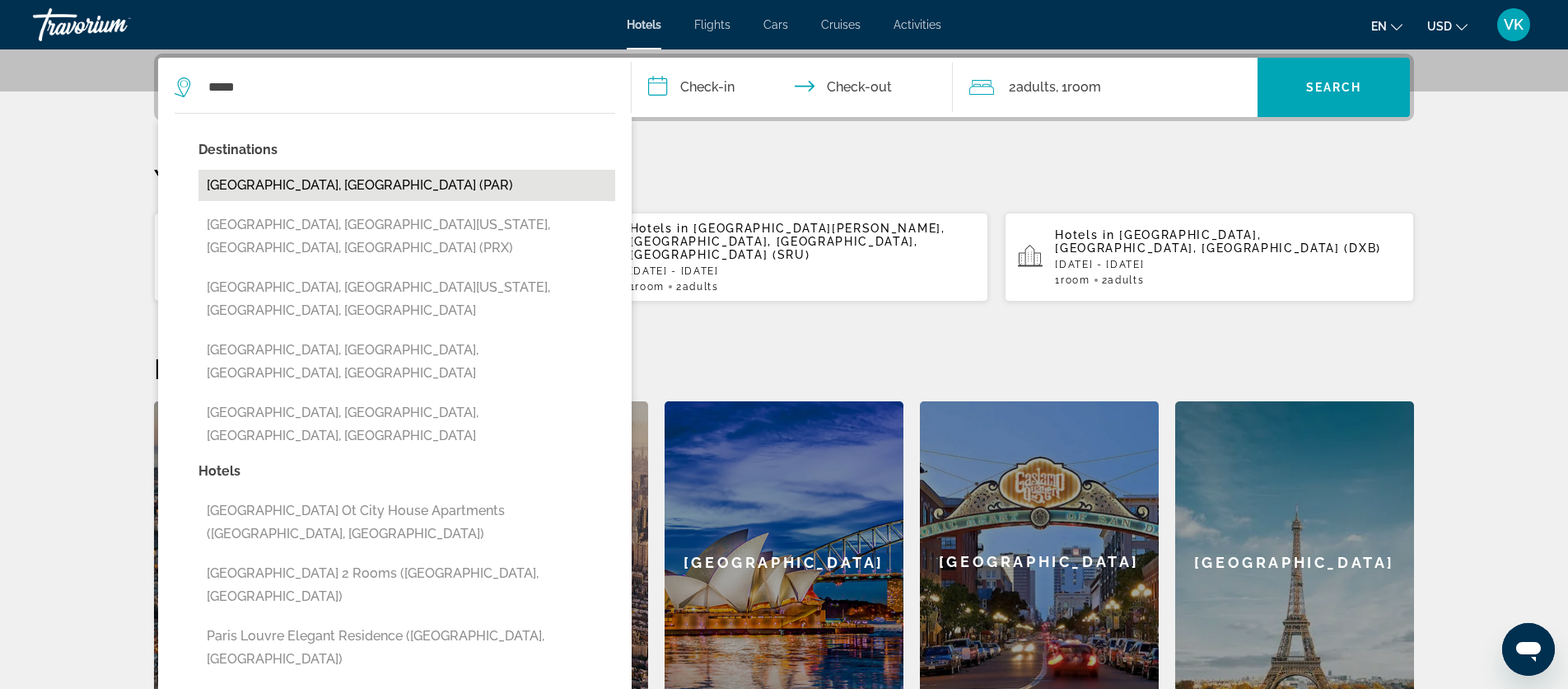
click at [277, 189] on button "Paris, France (PAR)" at bounding box center [407, 185] width 417 height 31
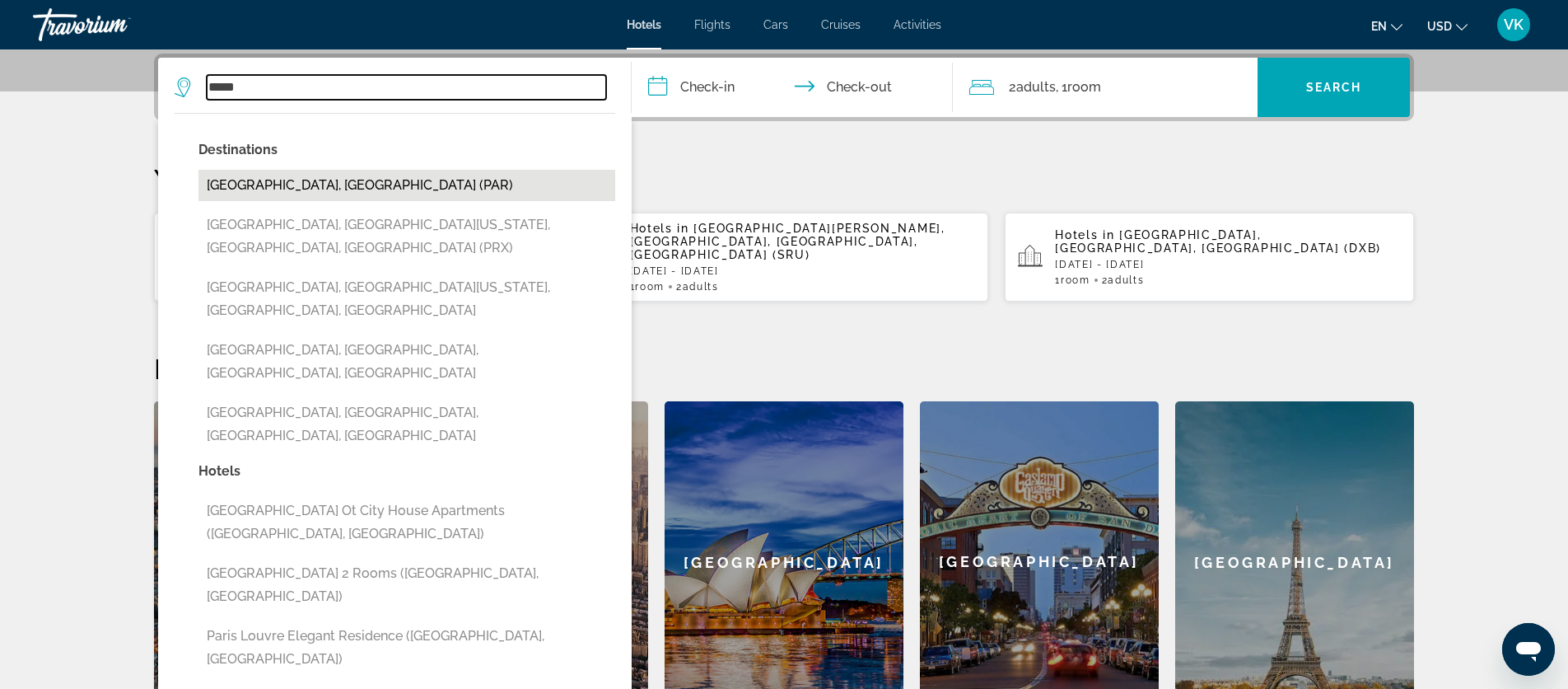
type input "**********"
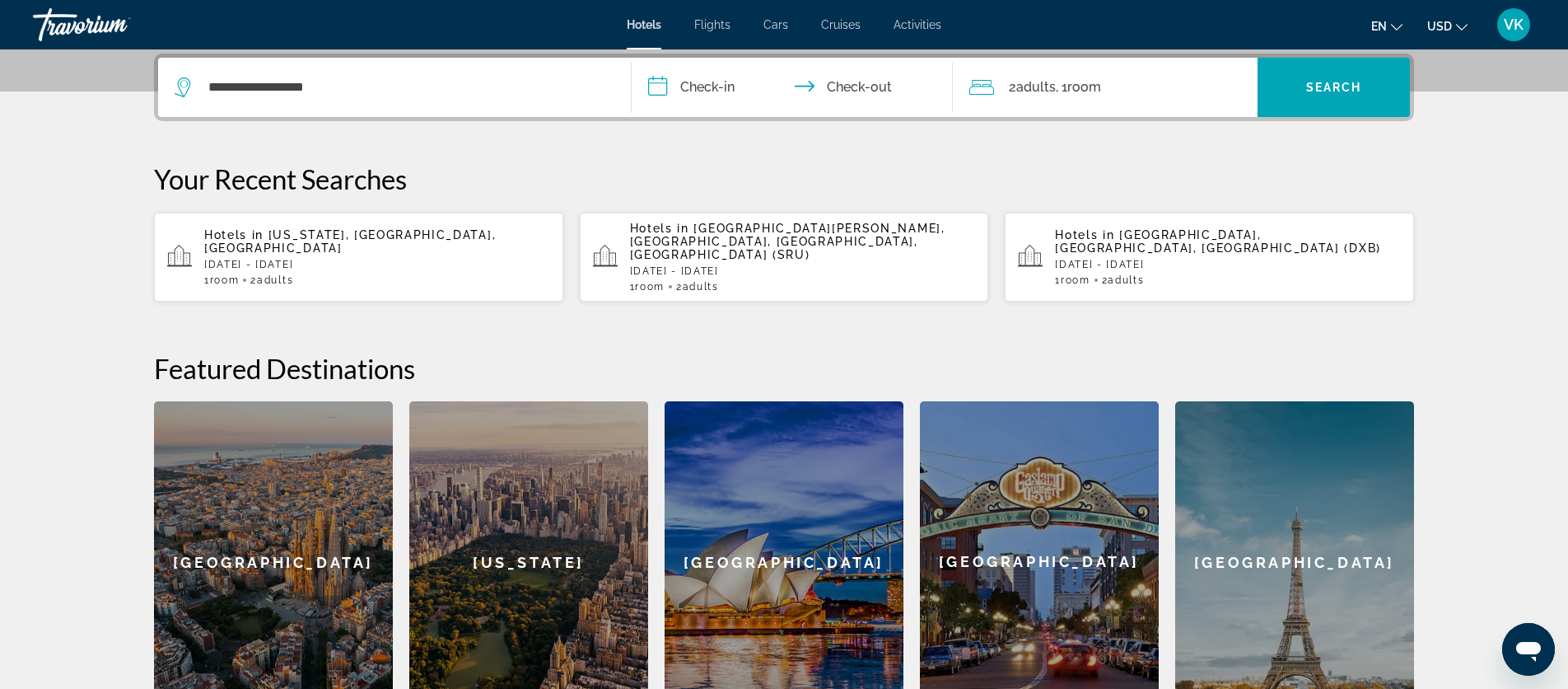
click at [715, 87] on input "**********" at bounding box center [796, 90] width 328 height 65
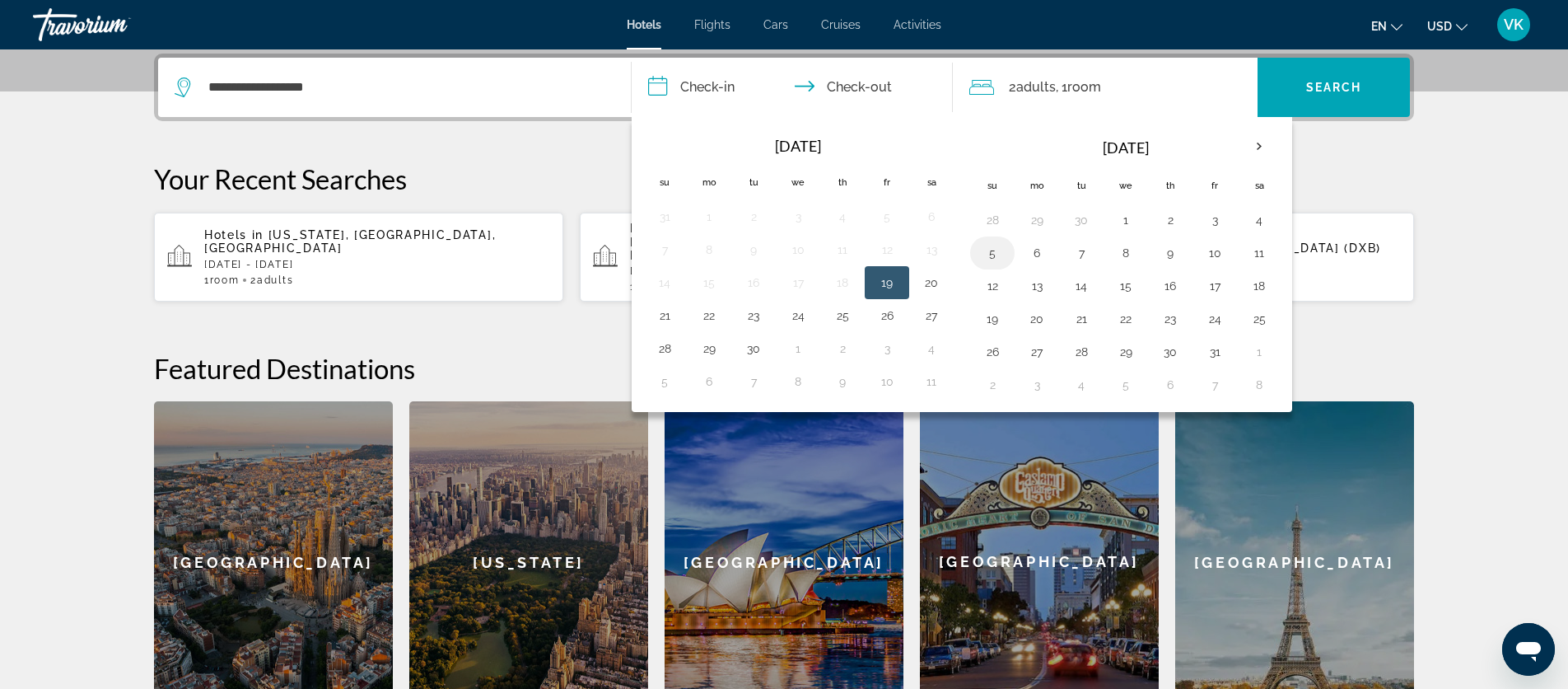
click at [993, 252] on button "5" at bounding box center [992, 253] width 27 height 23
click at [1213, 253] on button "10" at bounding box center [1215, 253] width 27 height 23
type input "**********"
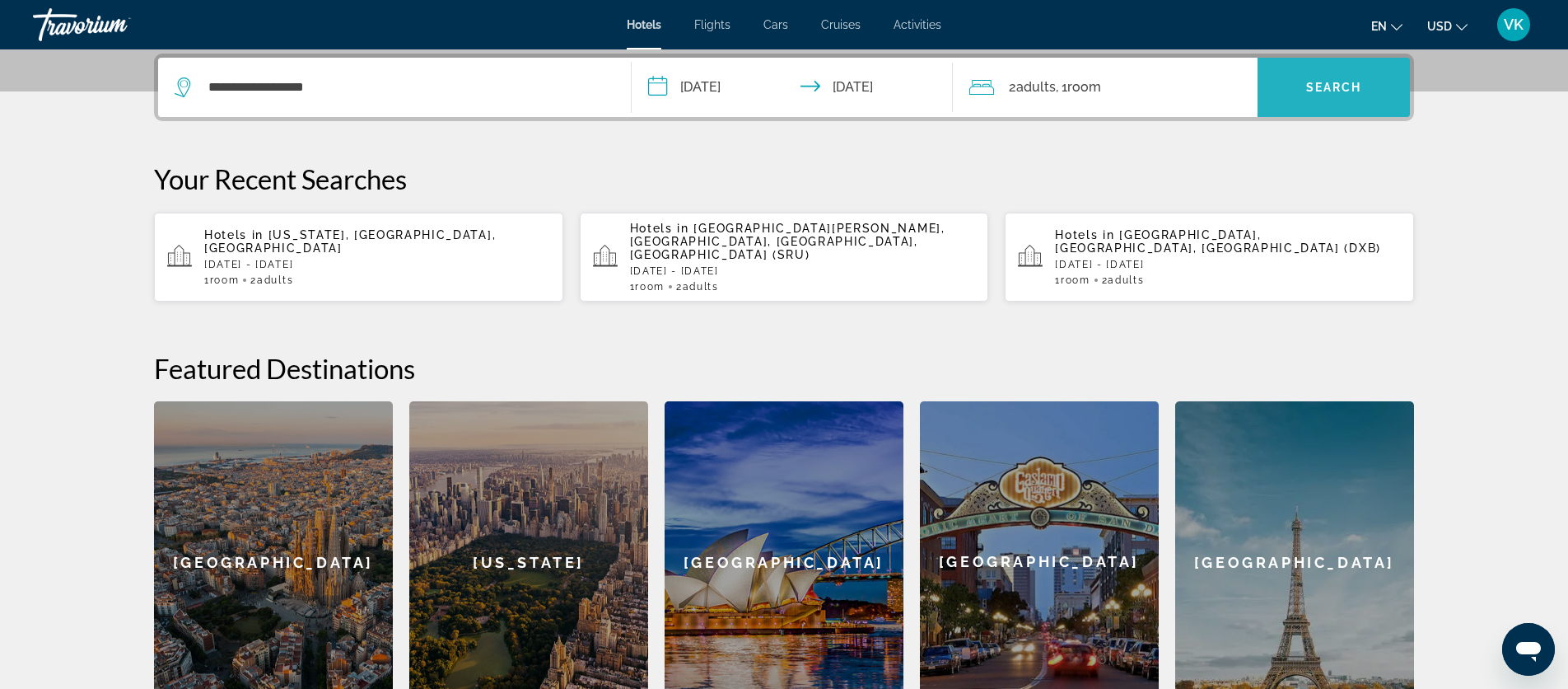
click at [1340, 88] on span "Search" at bounding box center [1334, 87] width 56 height 13
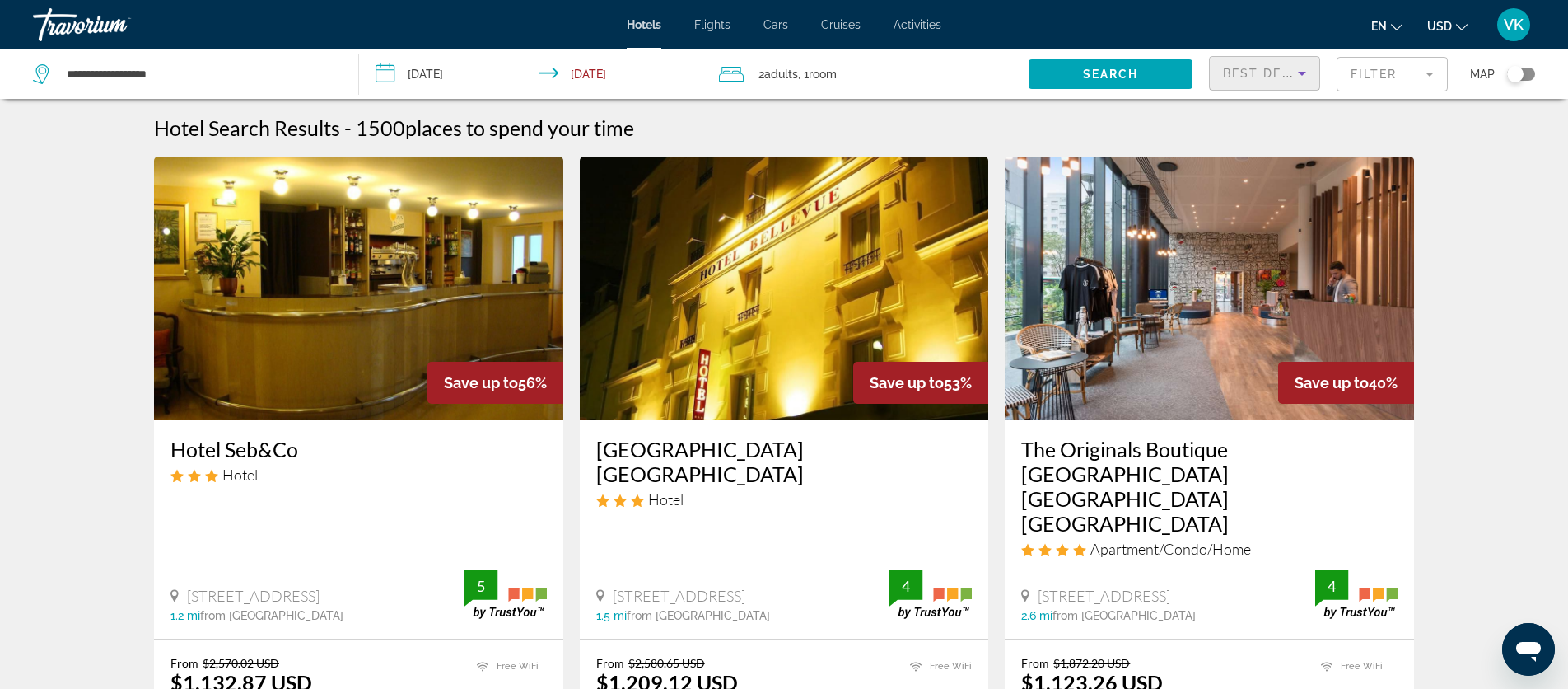
click at [1306, 72] on icon "Sort by" at bounding box center [1302, 73] width 20 height 20
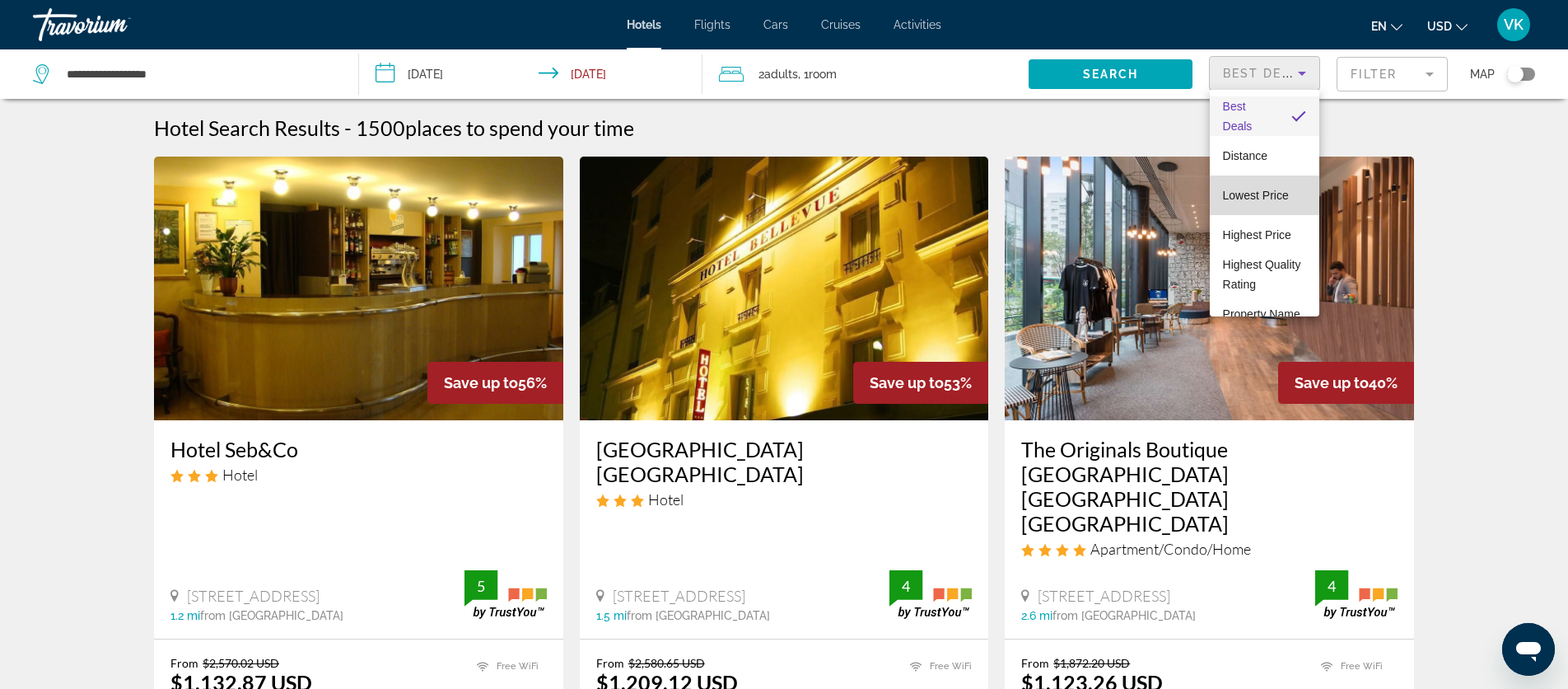
click at [1259, 196] on span "Lowest Price" at bounding box center [1256, 195] width 66 height 13
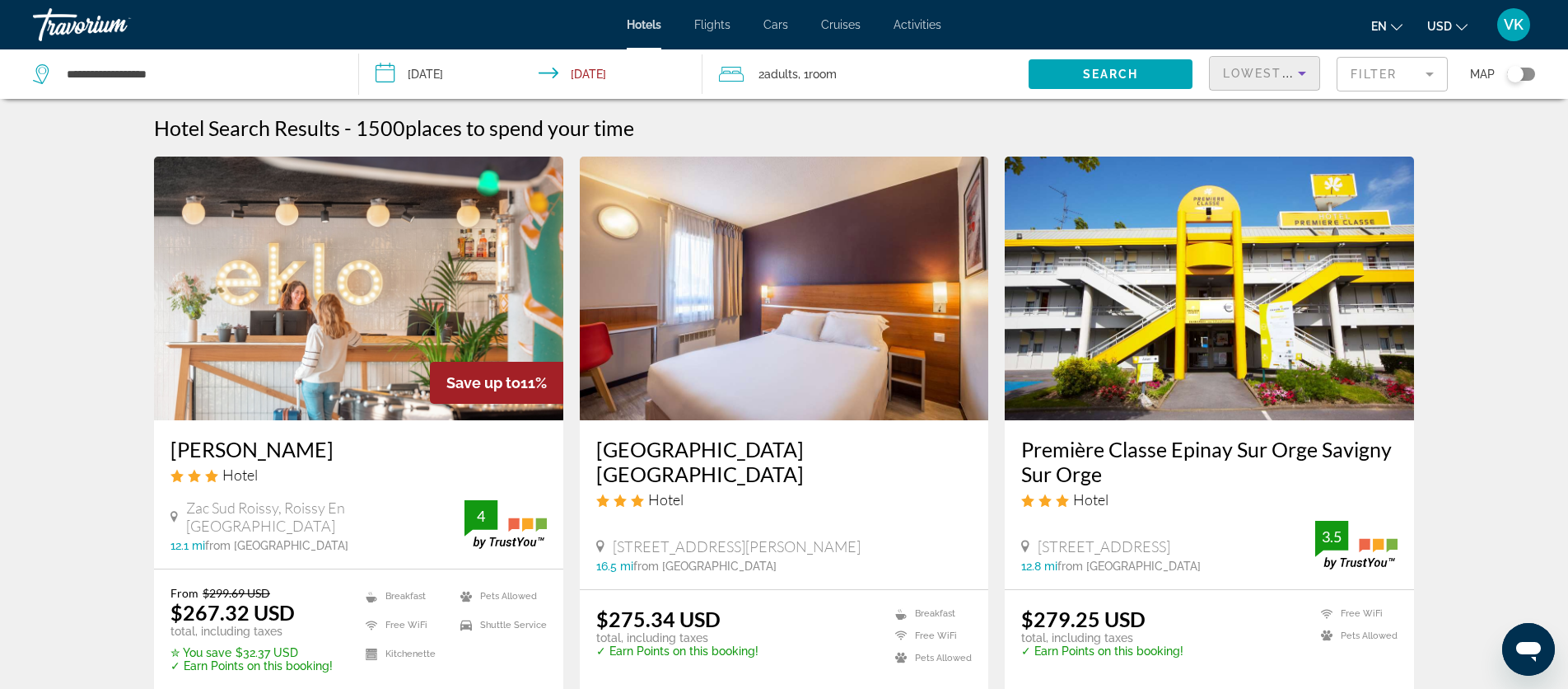
click at [1303, 69] on icon "Sort by" at bounding box center [1302, 73] width 20 height 20
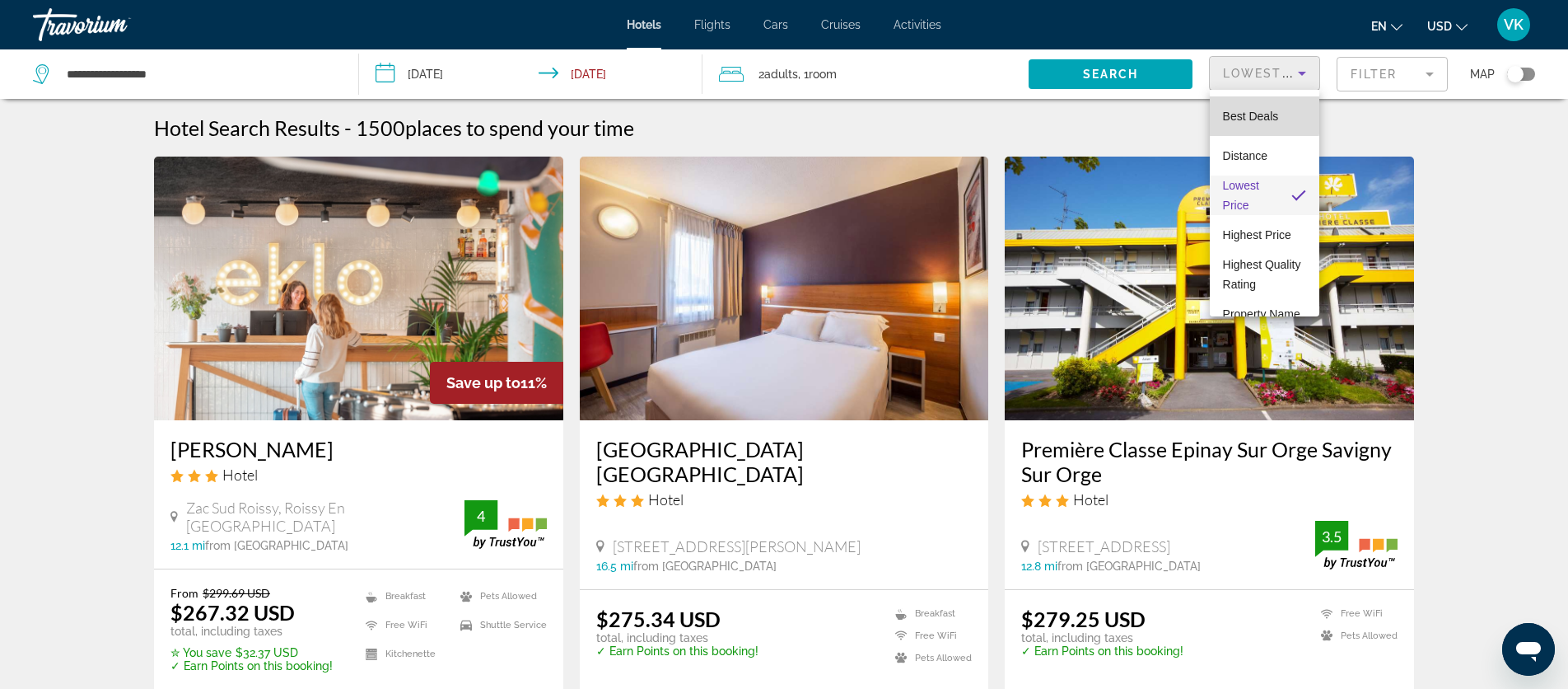
click at [1248, 116] on span "Best Deals" at bounding box center [1251, 116] width 56 height 13
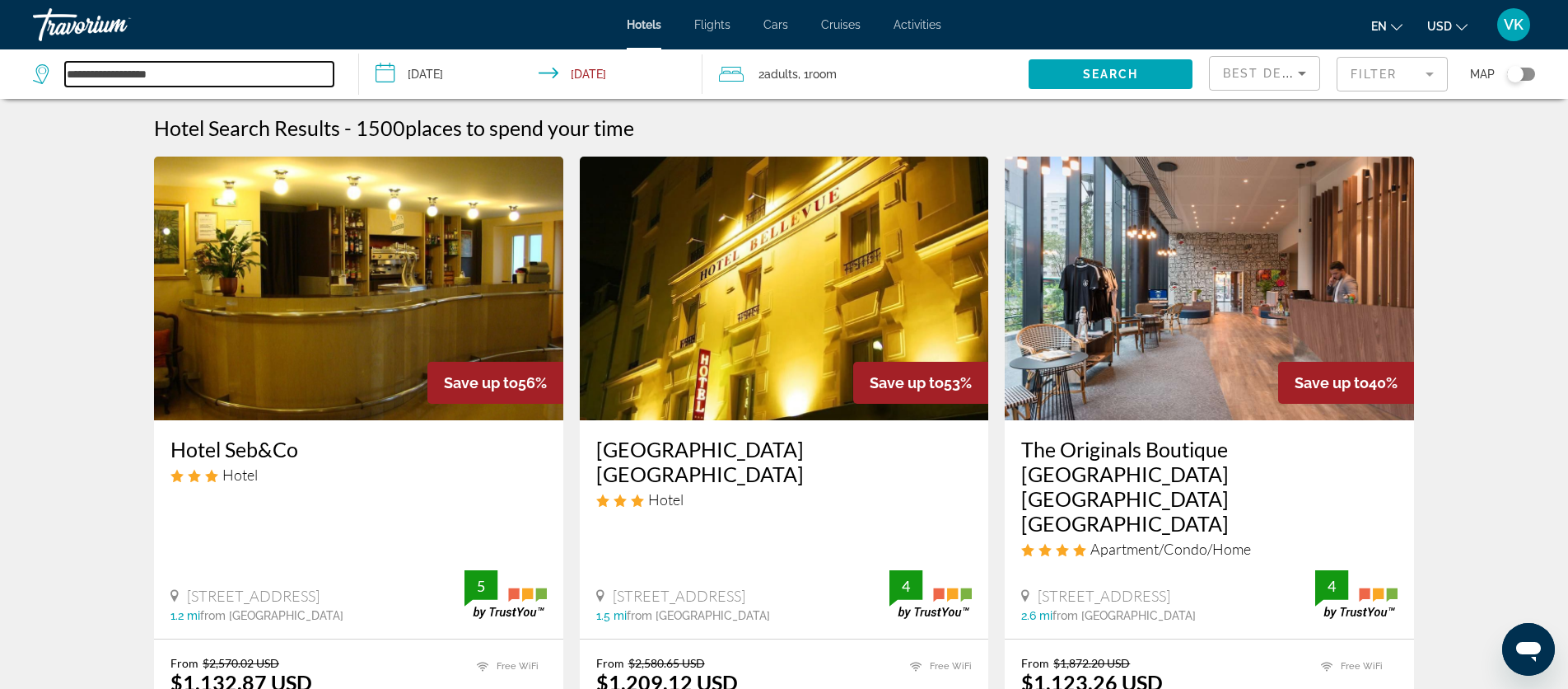
drag, startPoint x: 66, startPoint y: 73, endPoint x: 336, endPoint y: 85, distance: 270.3
click at [336, 85] on div "**********" at bounding box center [187, 73] width 309 height 49
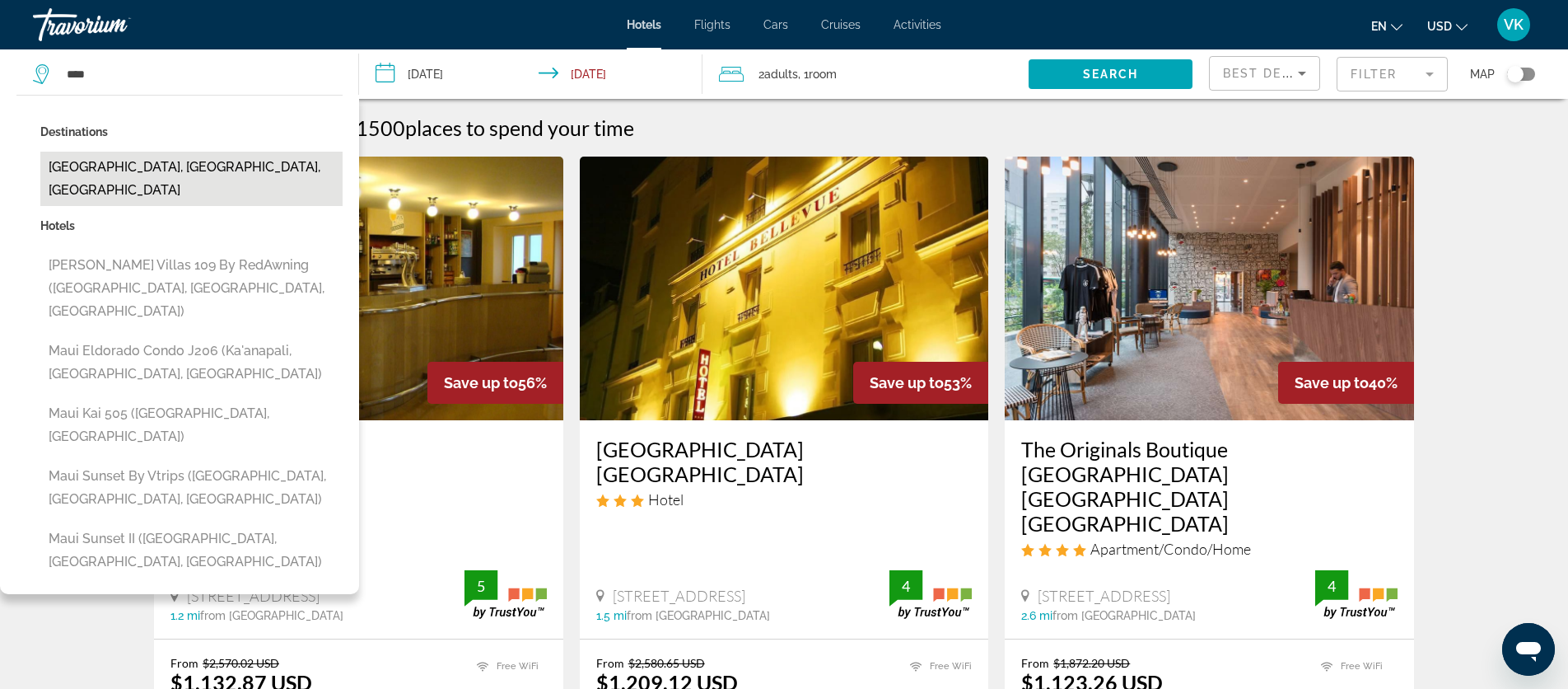
click at [157, 163] on button "Maui Island, HI, United States" at bounding box center [191, 179] width 303 height 54
type input "**********"
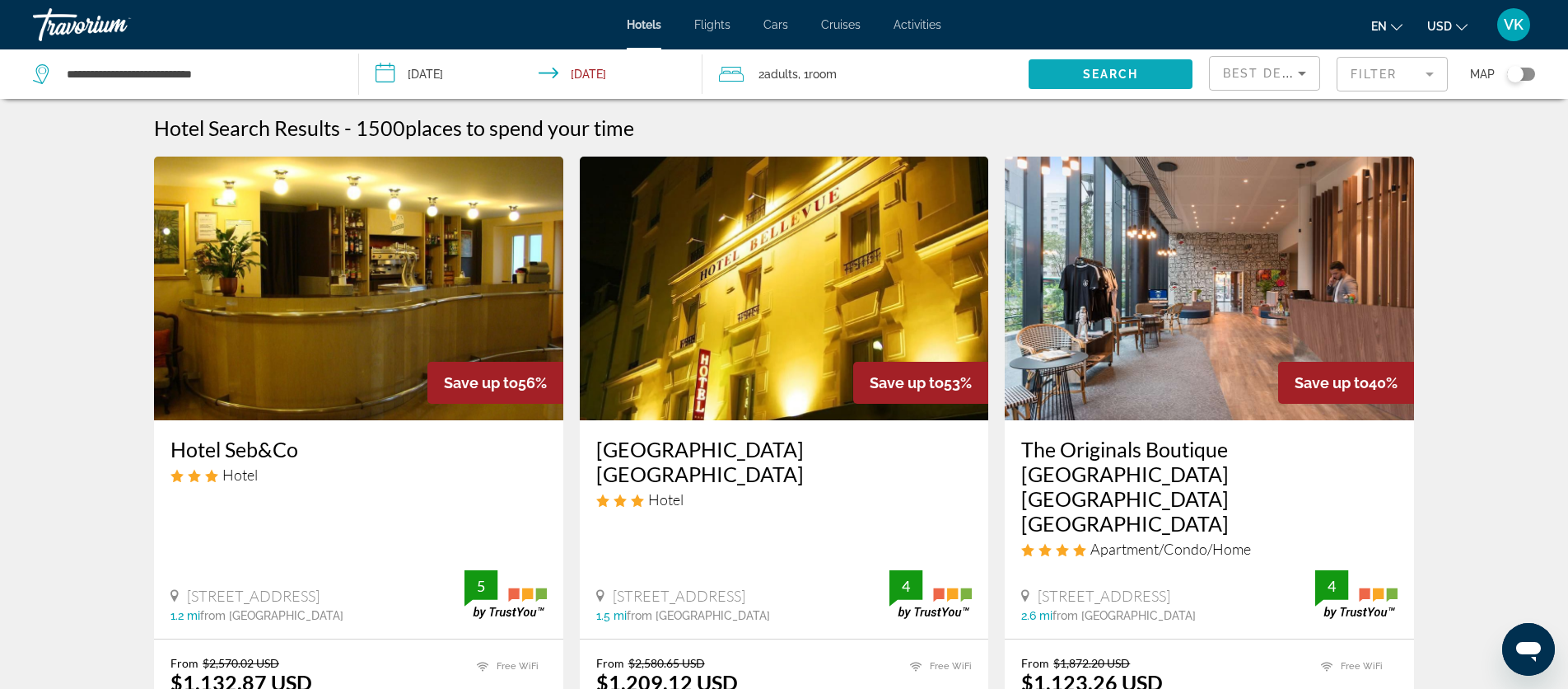
click at [1121, 72] on span "Search" at bounding box center [1111, 73] width 56 height 13
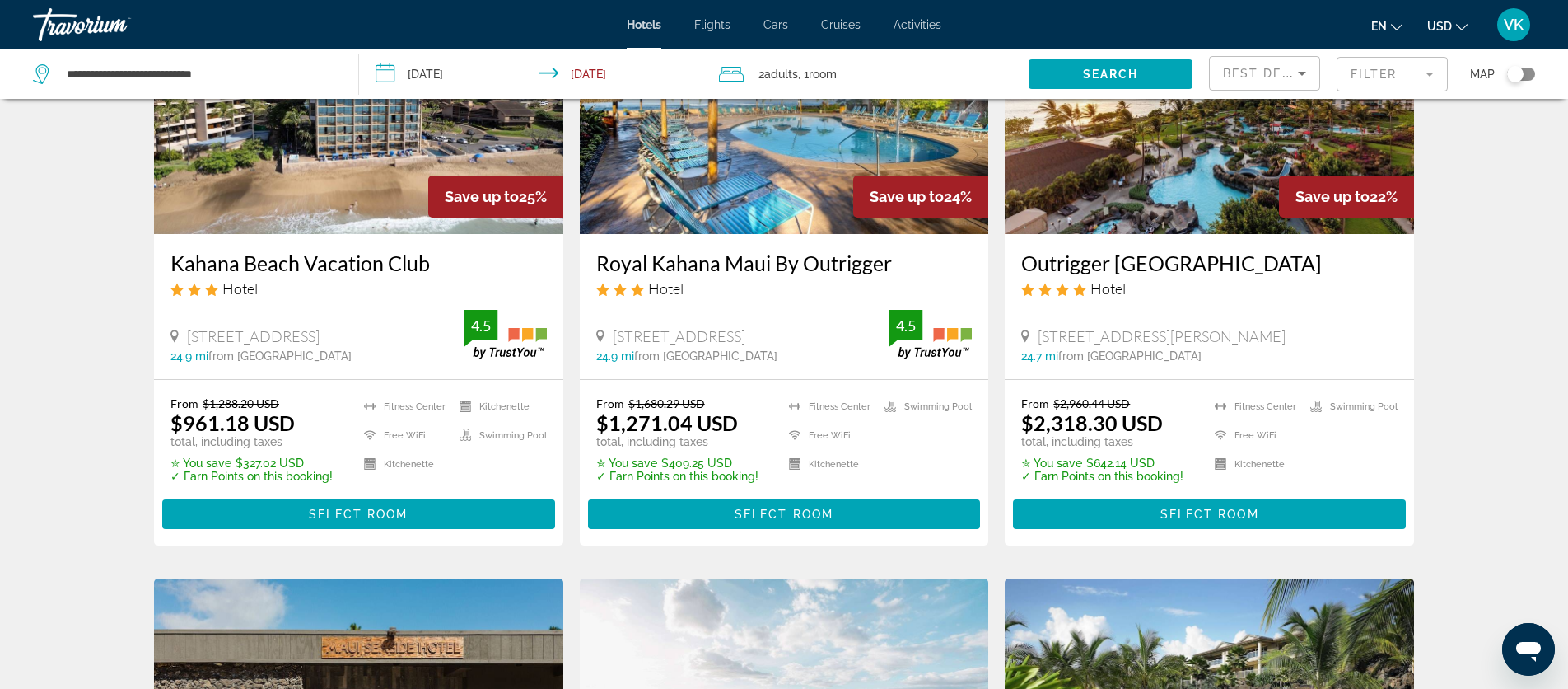
scroll to position [1436, 0]
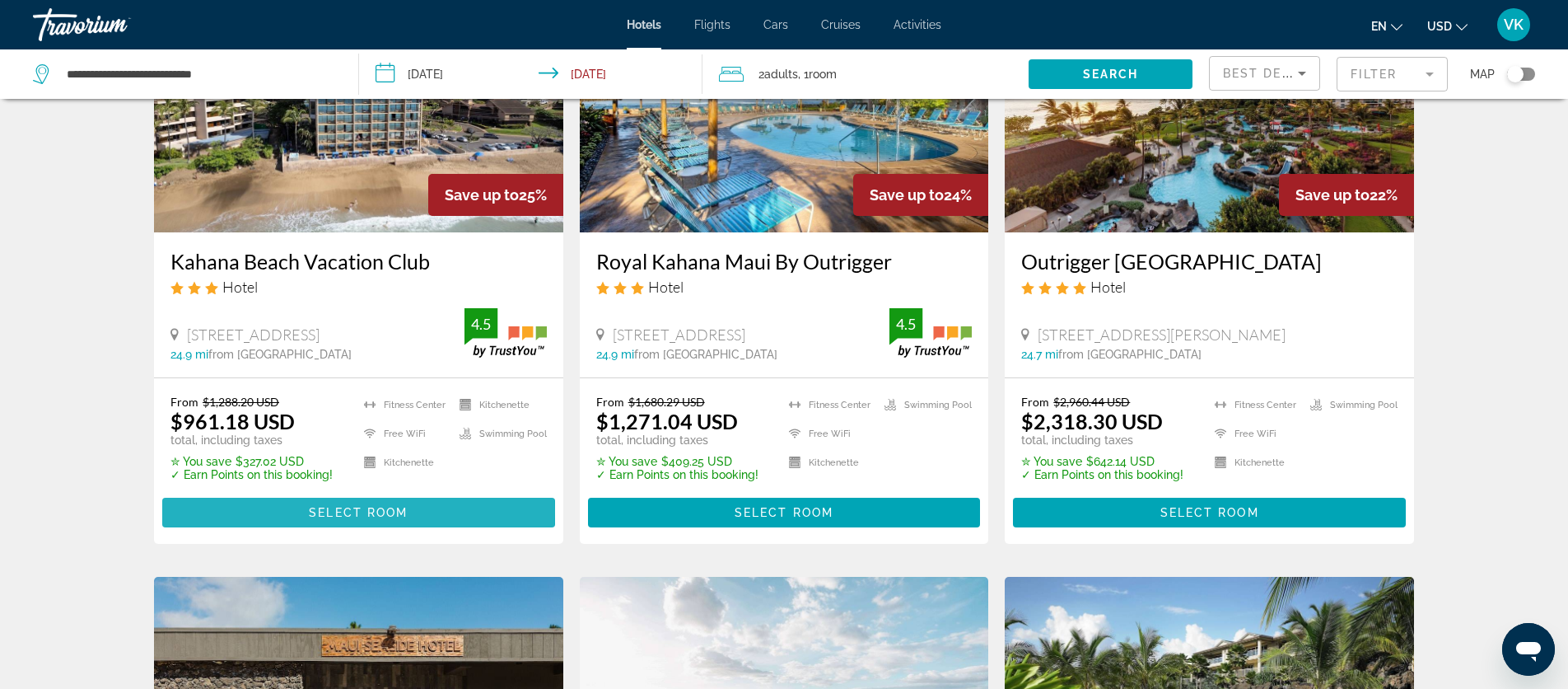
click at [359, 511] on span "Select Room" at bounding box center [358, 512] width 99 height 13
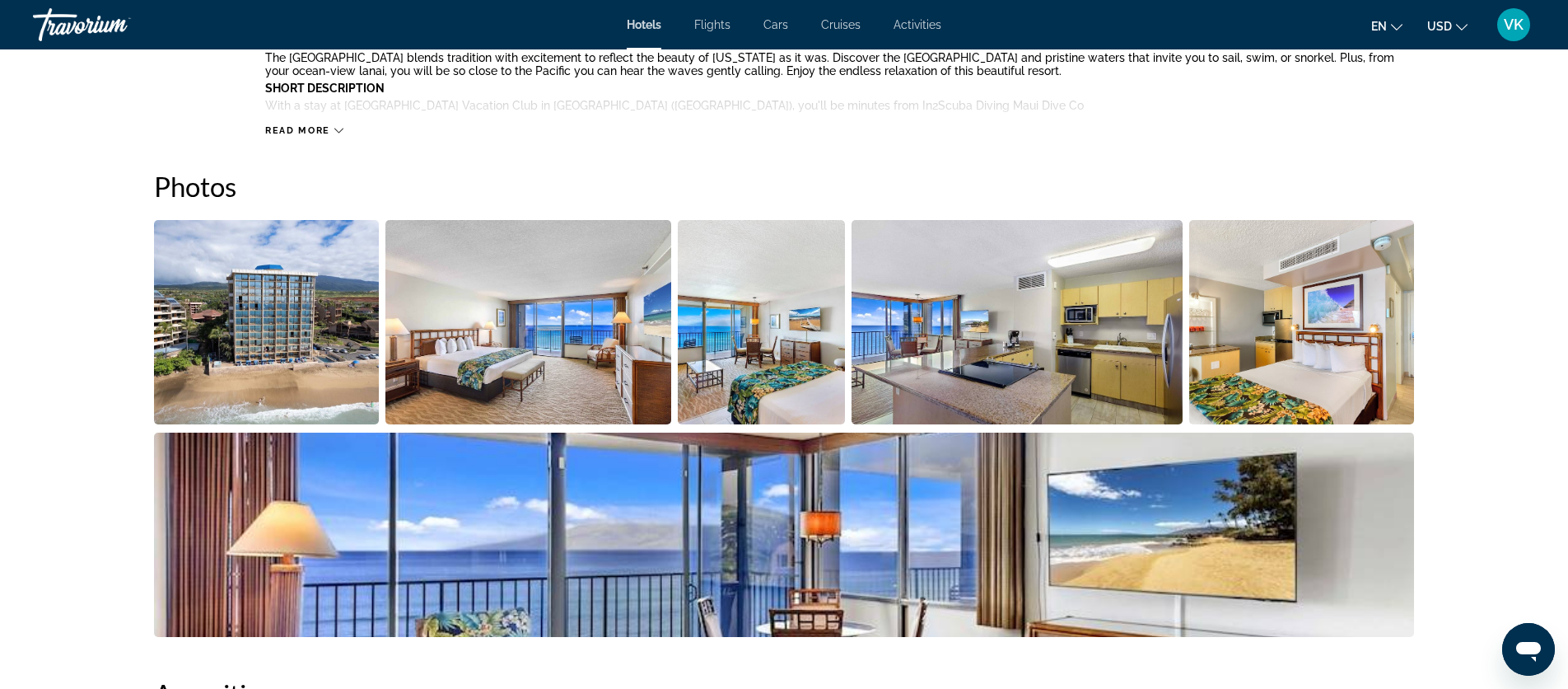
scroll to position [689, 0]
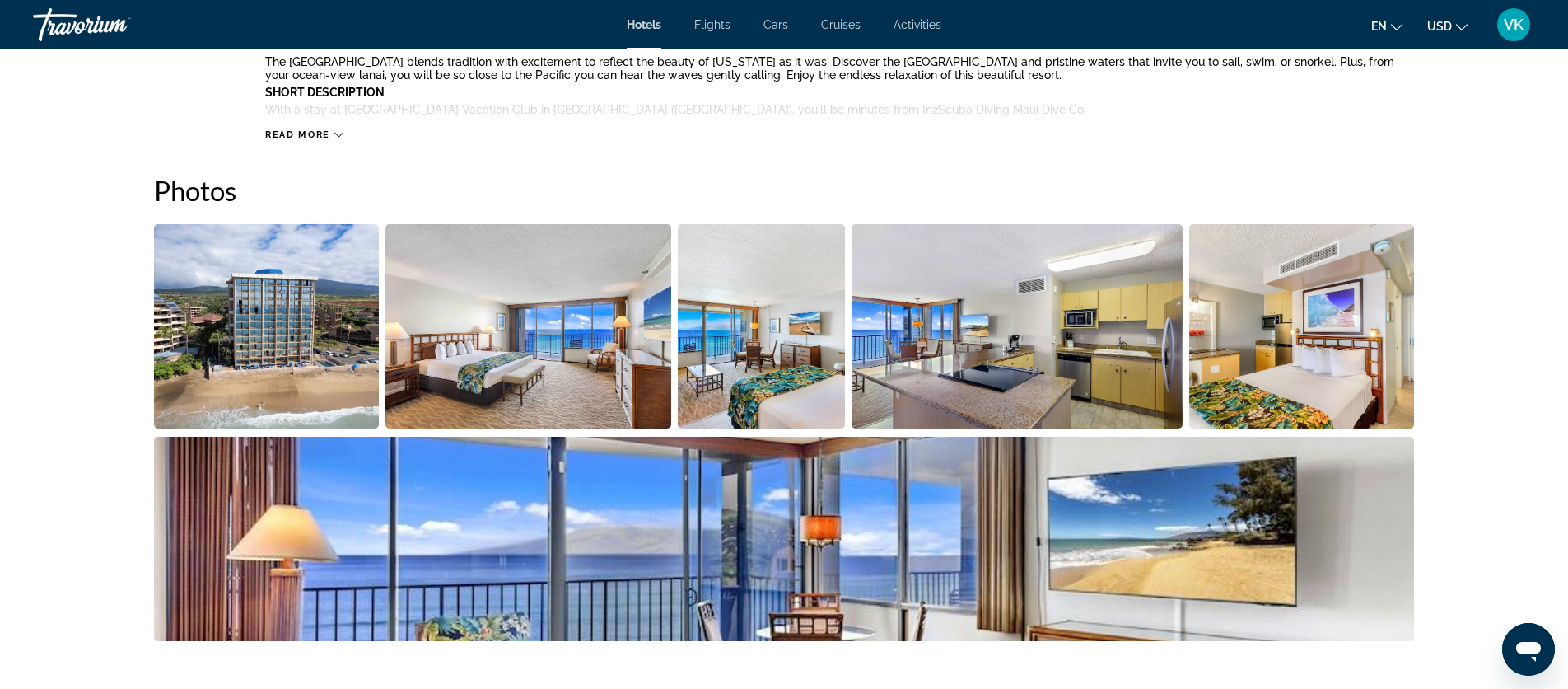
click at [269, 364] on img "Open full-screen image slider" at bounding box center [266, 326] width 225 height 204
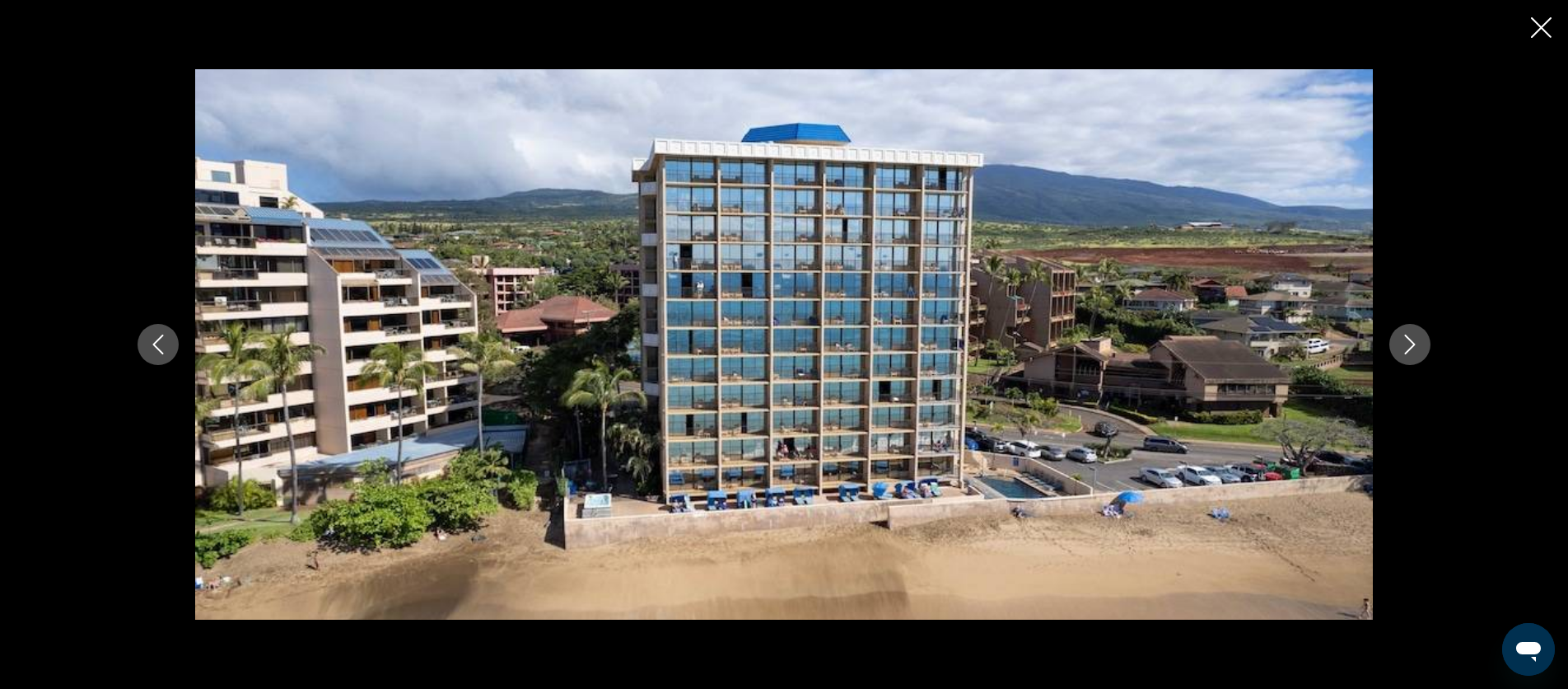
scroll to position [691, 0]
click at [1416, 345] on icon "Next image" at bounding box center [1409, 344] width 20 height 20
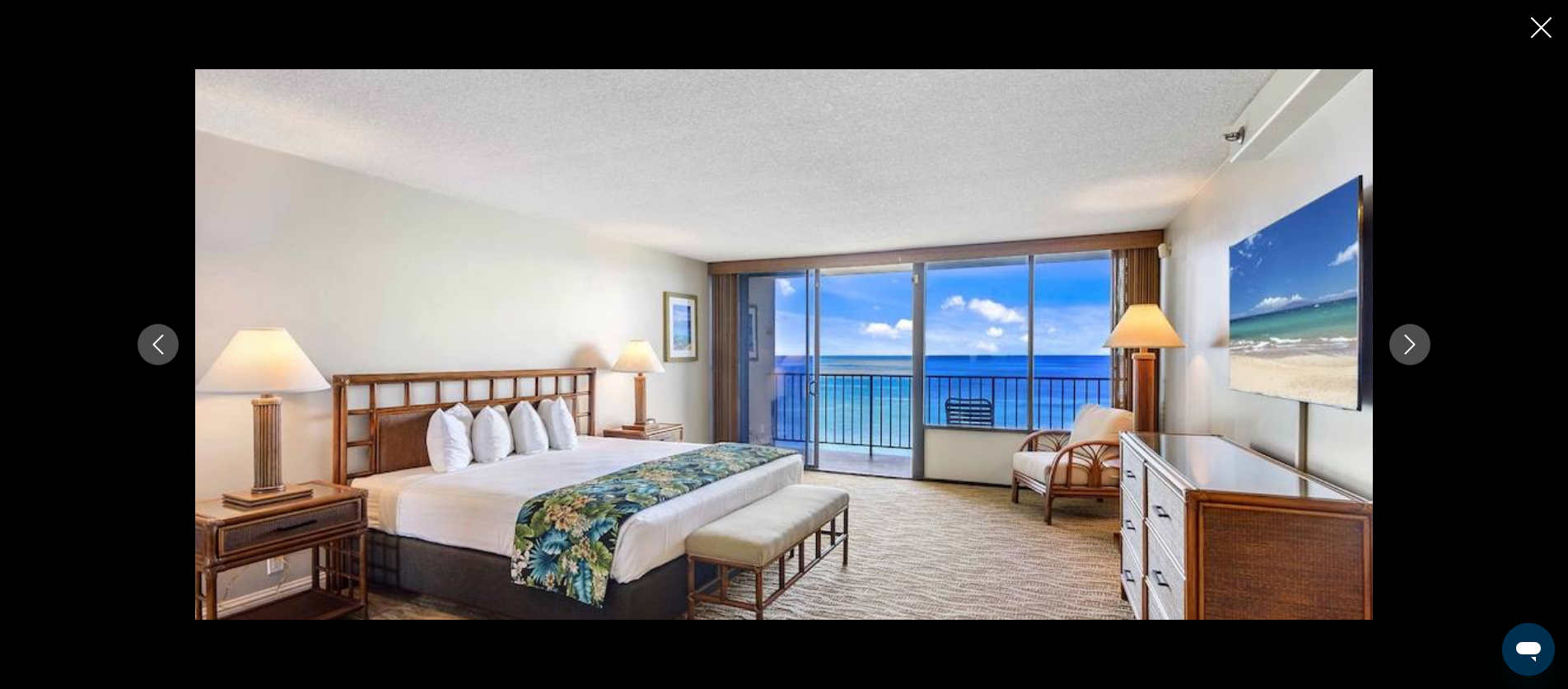
click at [1416, 345] on icon "Next image" at bounding box center [1409, 344] width 20 height 20
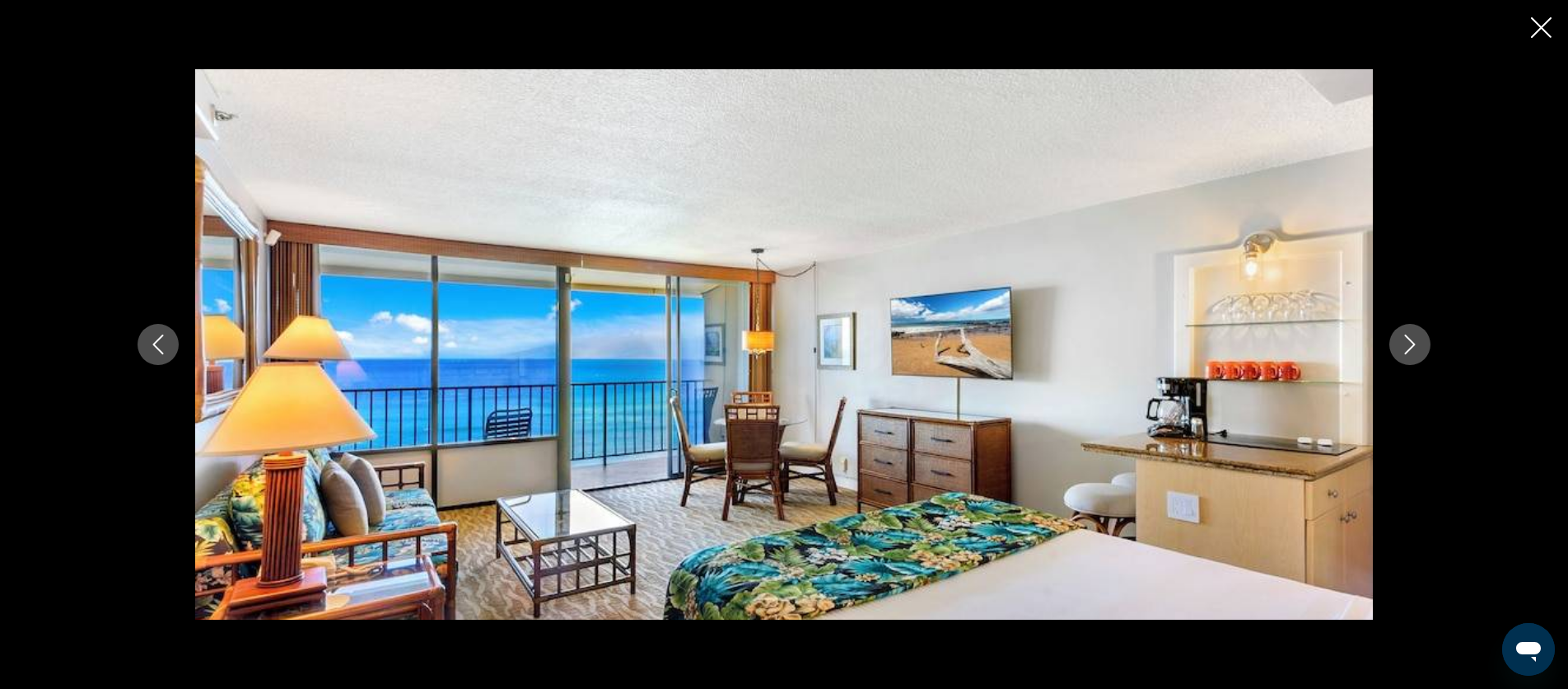
click at [1416, 345] on icon "Next image" at bounding box center [1409, 344] width 20 height 20
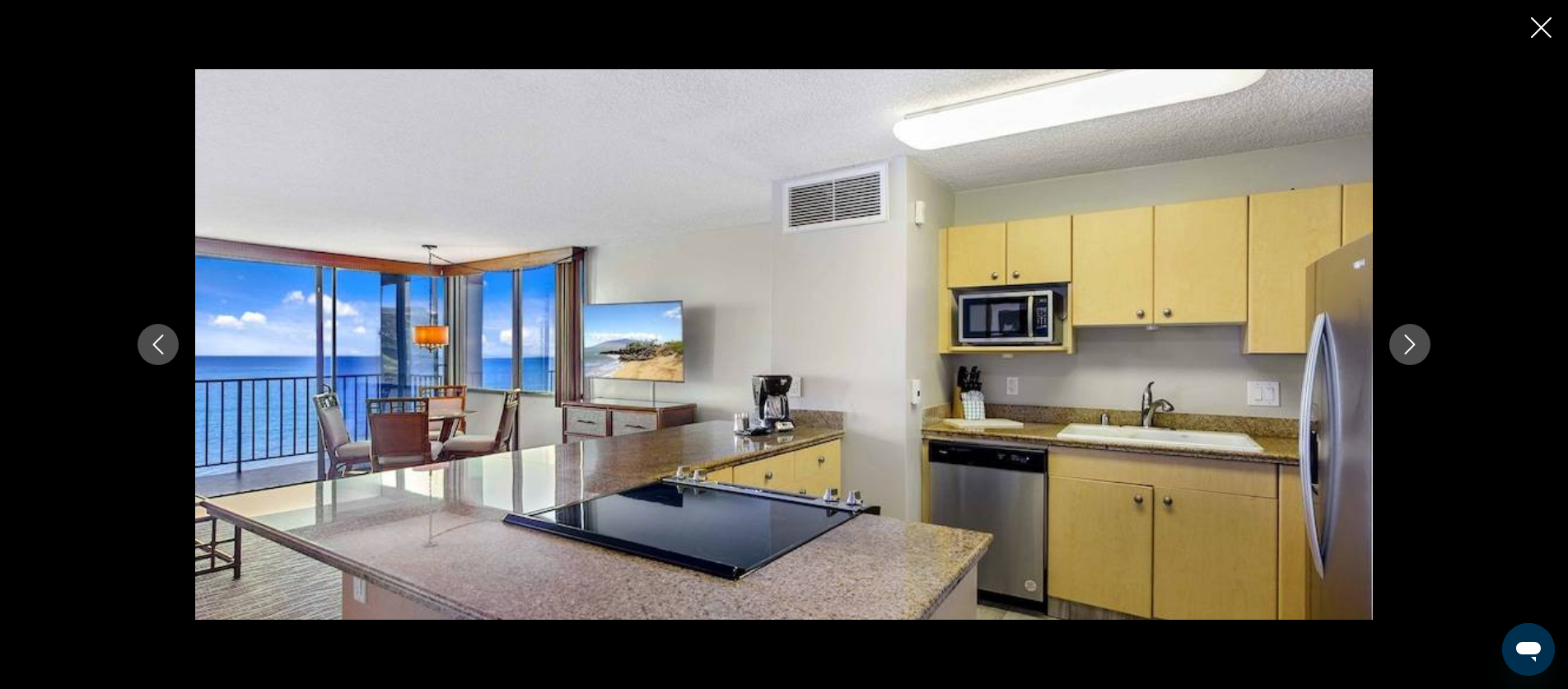
click at [159, 348] on icon "Previous image" at bounding box center [158, 344] width 20 height 20
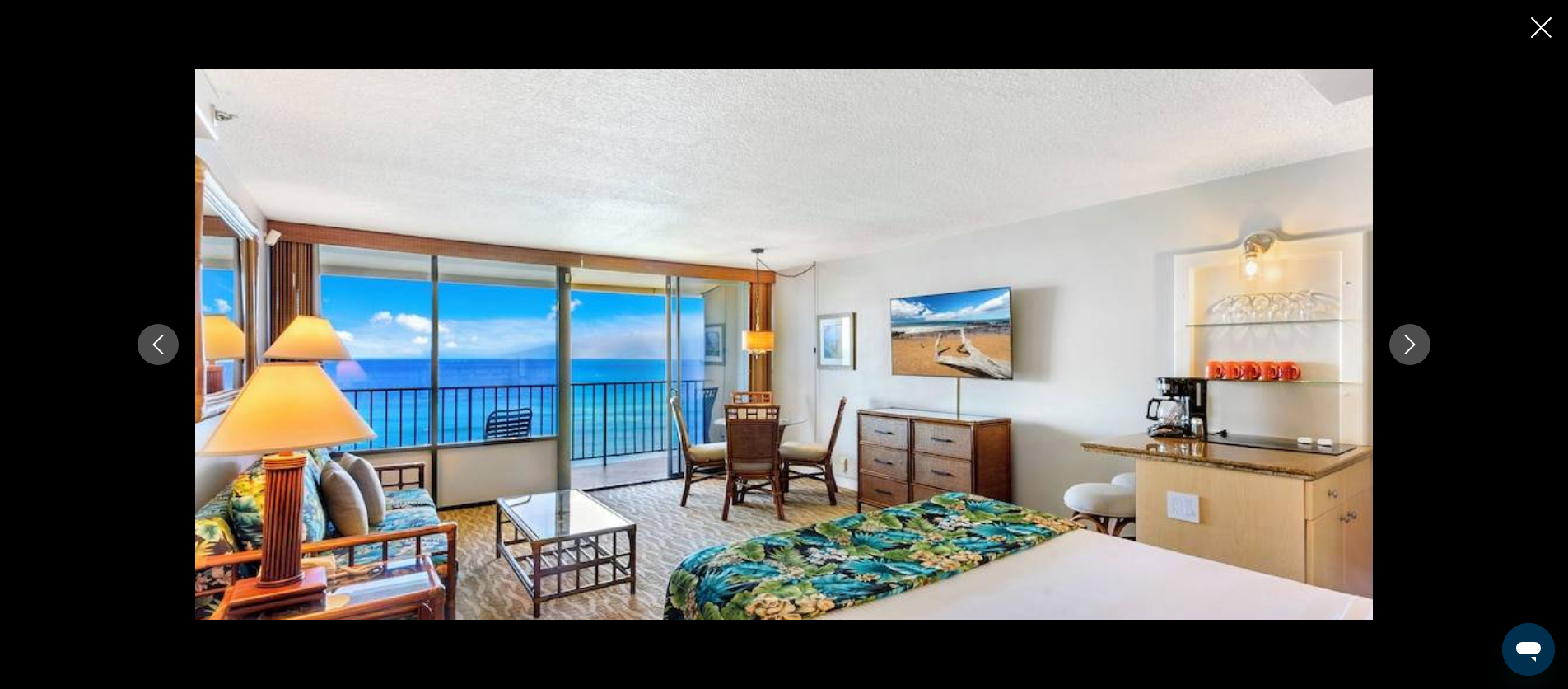
click at [1402, 340] on icon "Next image" at bounding box center [1409, 344] width 20 height 20
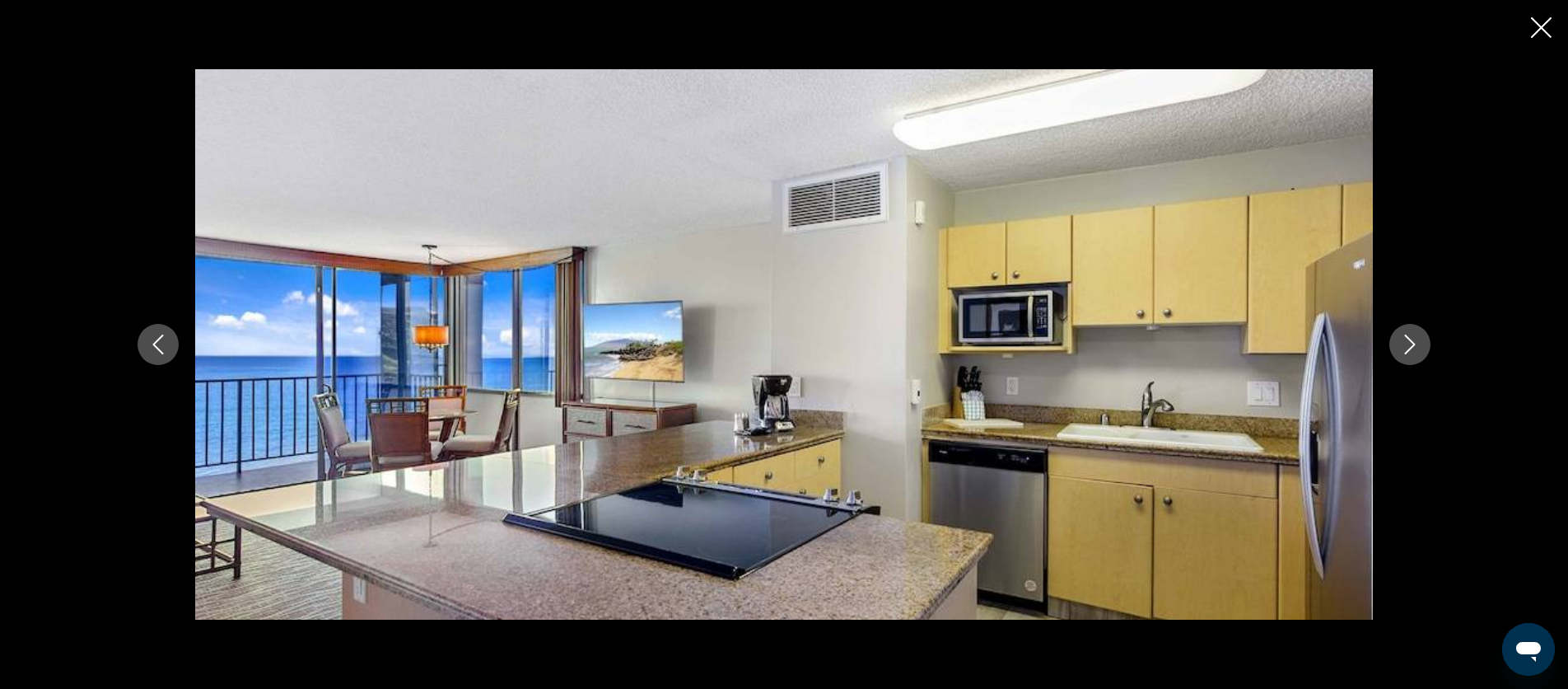
click at [1401, 341] on icon "Next image" at bounding box center [1409, 344] width 20 height 20
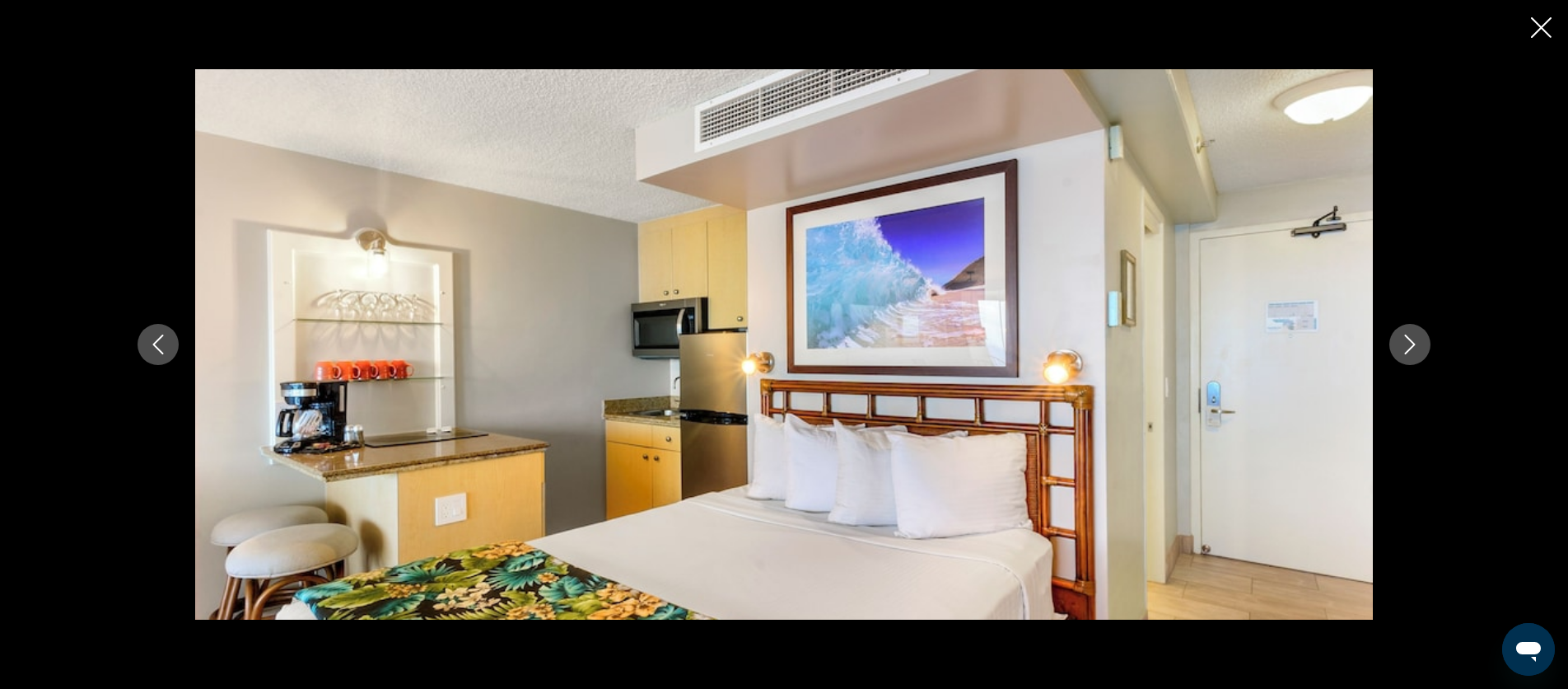
click at [1401, 341] on icon "Next image" at bounding box center [1409, 344] width 20 height 20
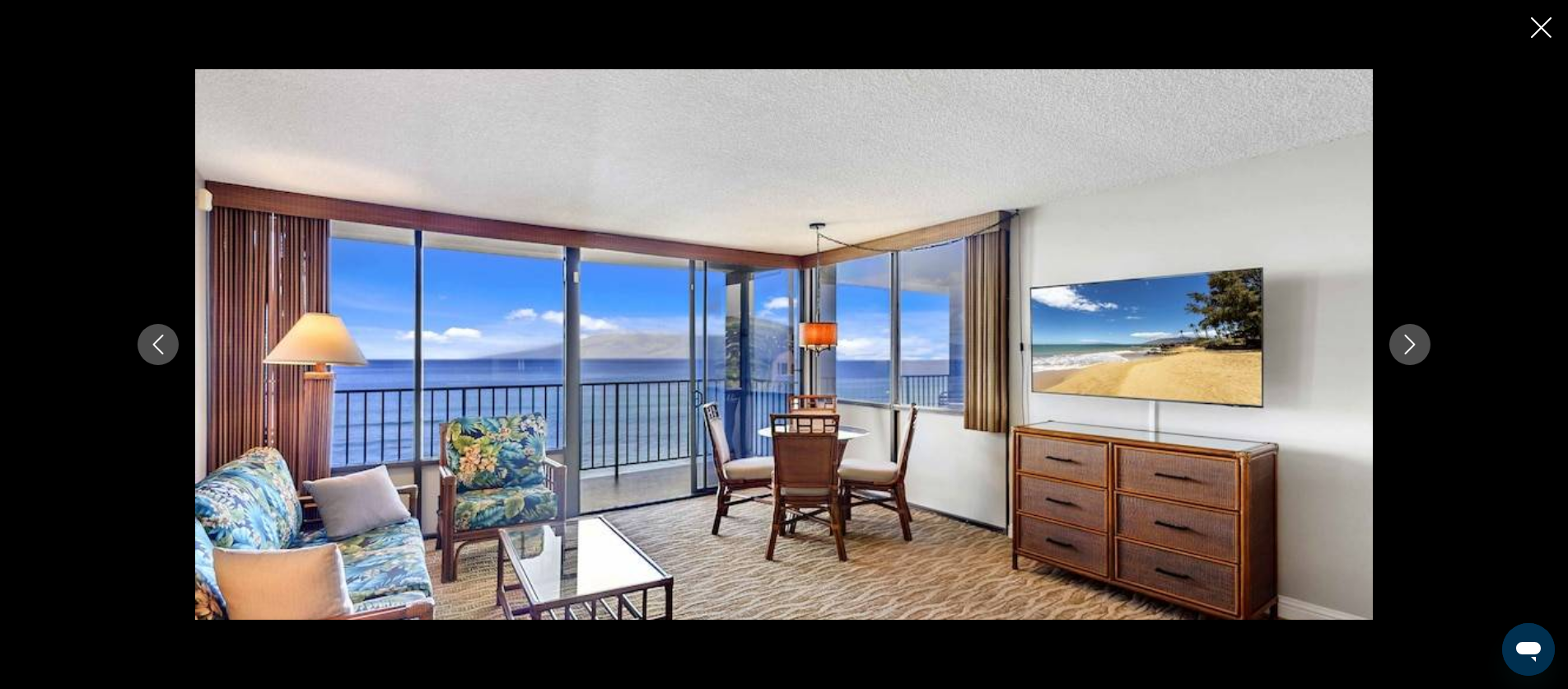
click at [1401, 341] on icon "Next image" at bounding box center [1409, 344] width 20 height 20
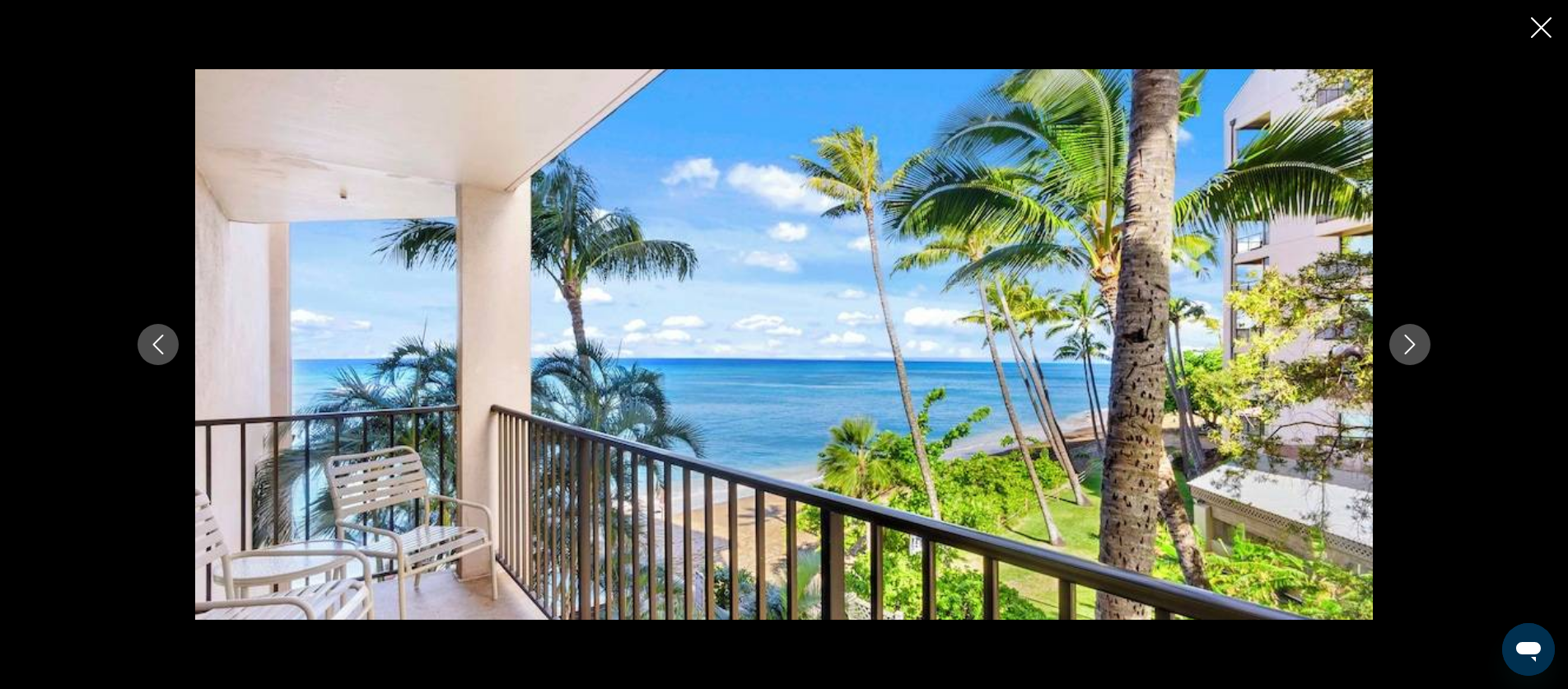
click at [1401, 341] on icon "Next image" at bounding box center [1409, 344] width 20 height 20
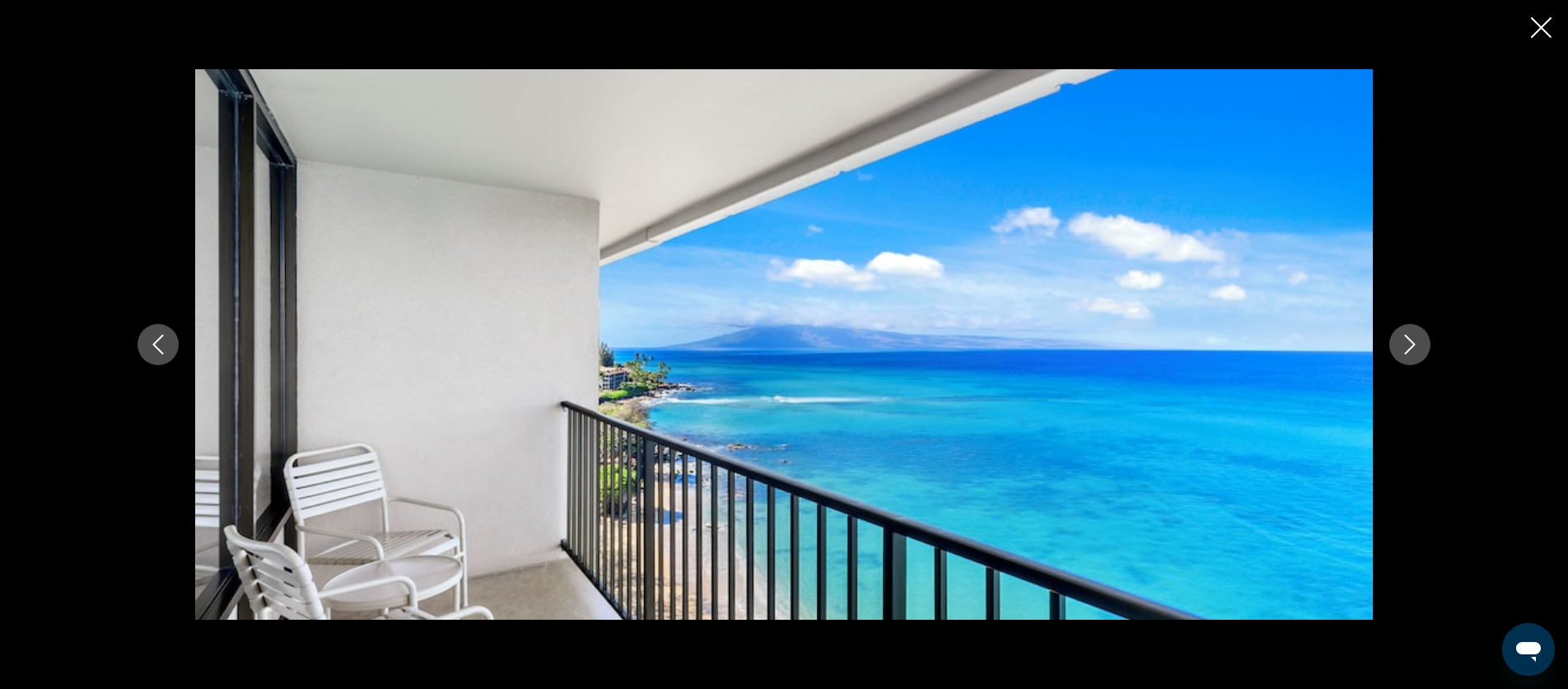
click at [1401, 341] on icon "Next image" at bounding box center [1409, 344] width 20 height 20
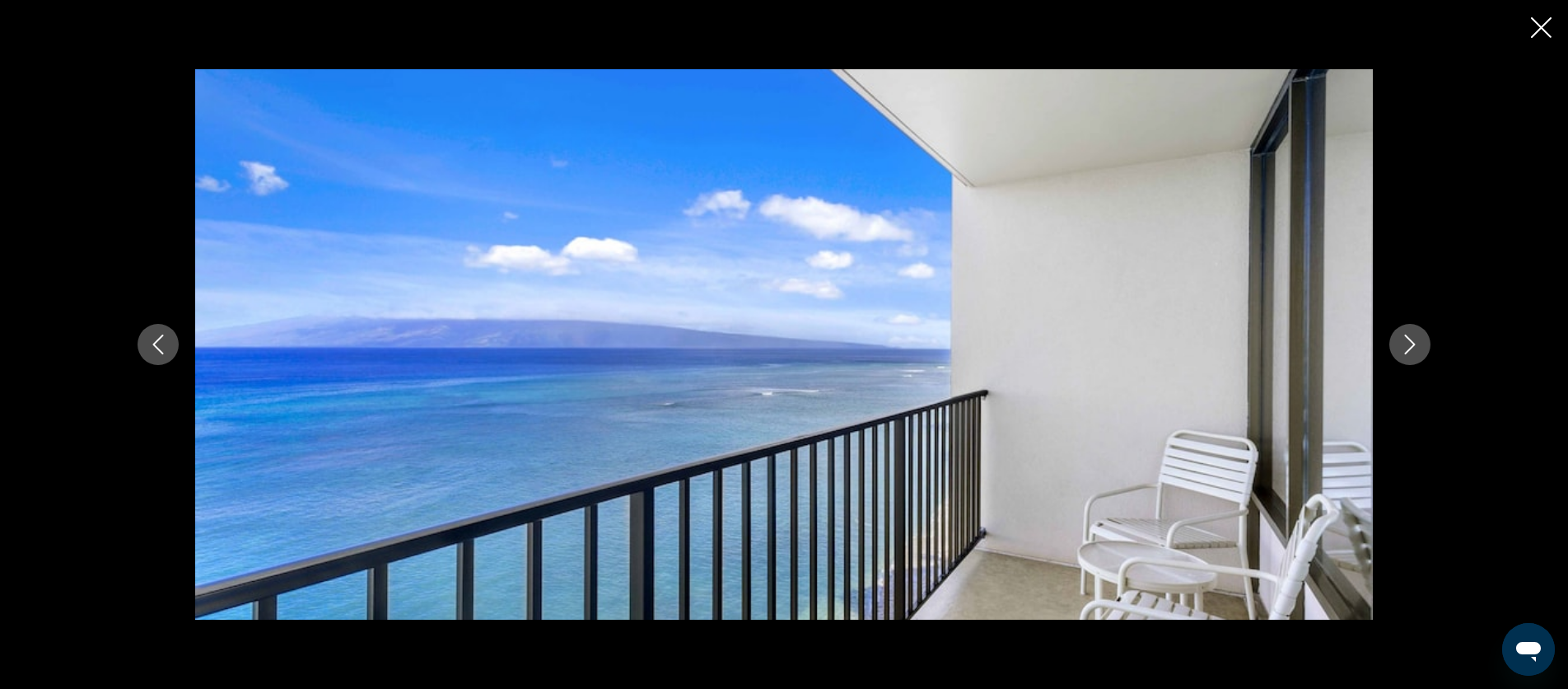
click at [1414, 343] on icon "Next image" at bounding box center [1410, 344] width 10 height 20
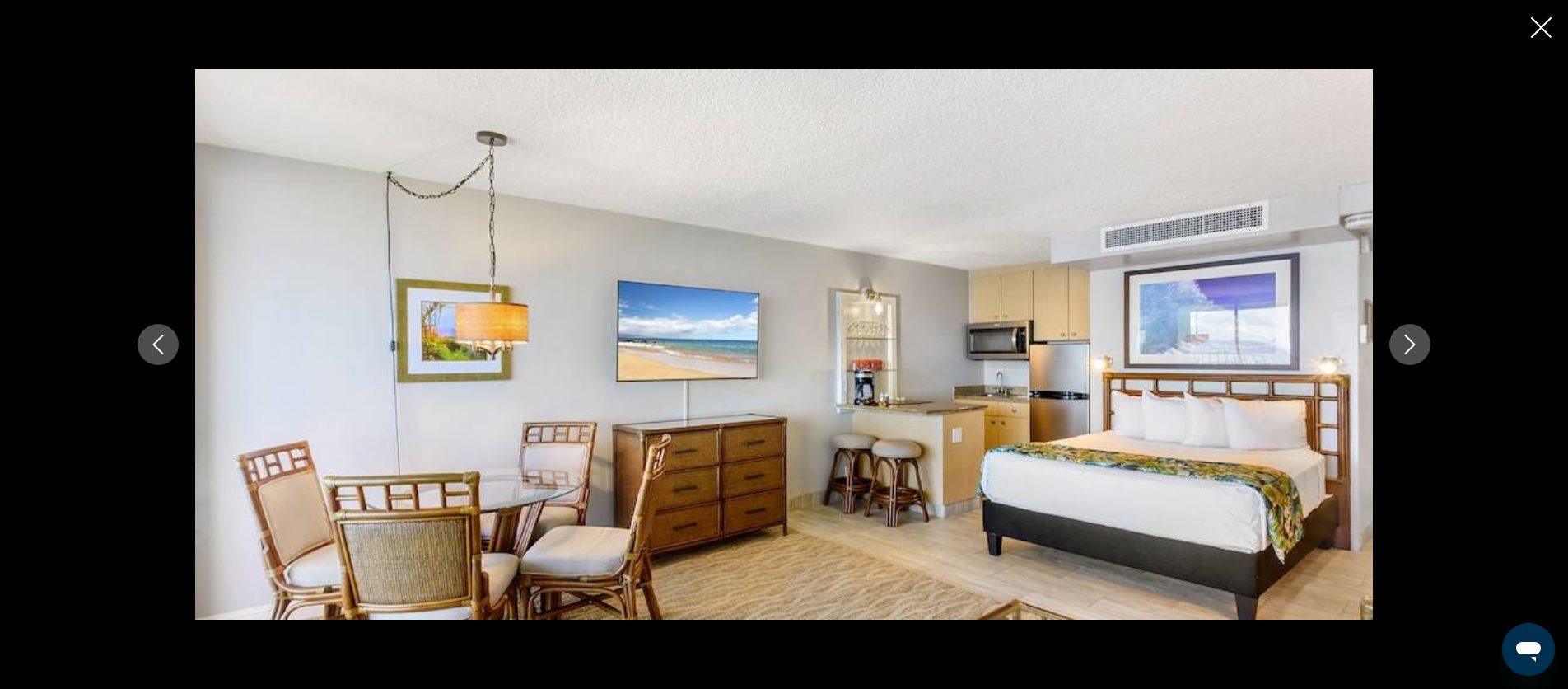
click at [1410, 348] on icon "Next image" at bounding box center [1410, 344] width 10 height 20
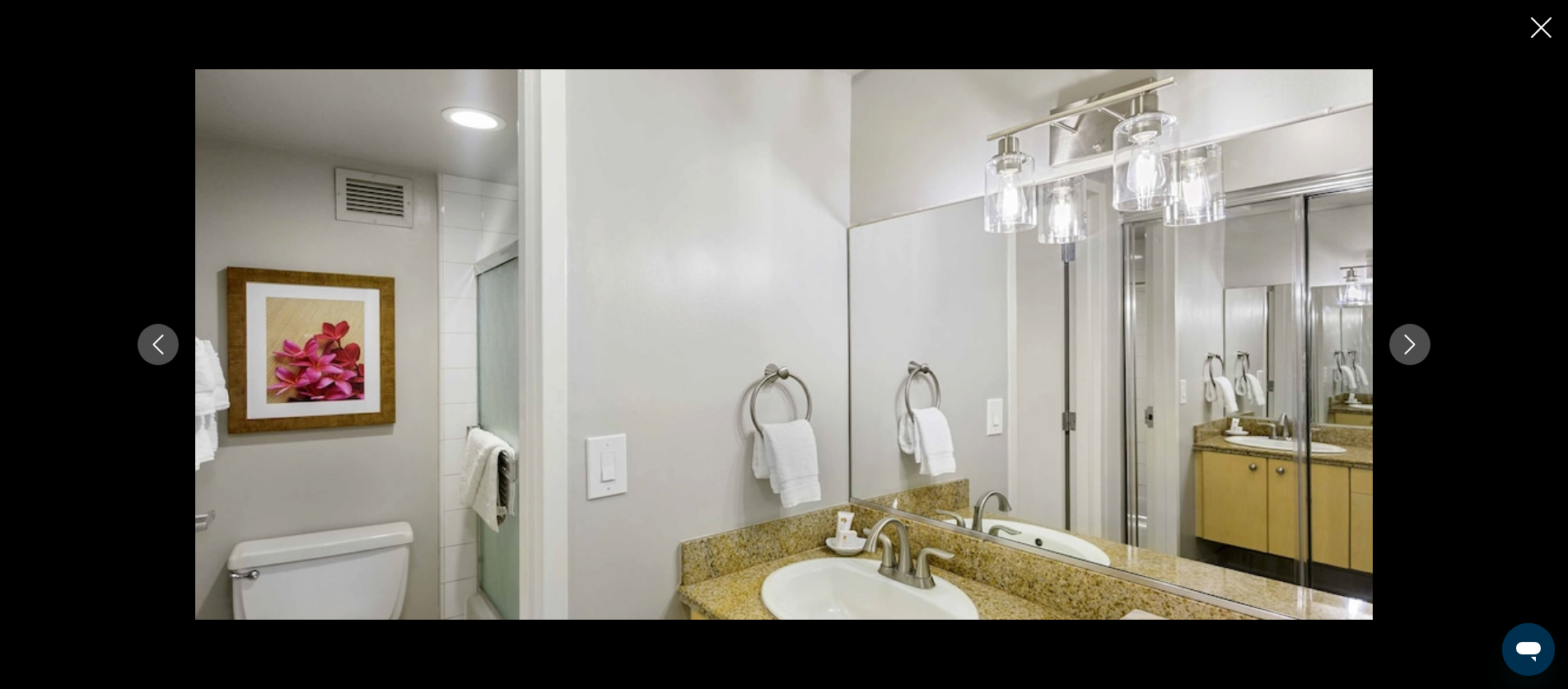
click at [1410, 344] on icon "Next image" at bounding box center [1409, 344] width 20 height 20
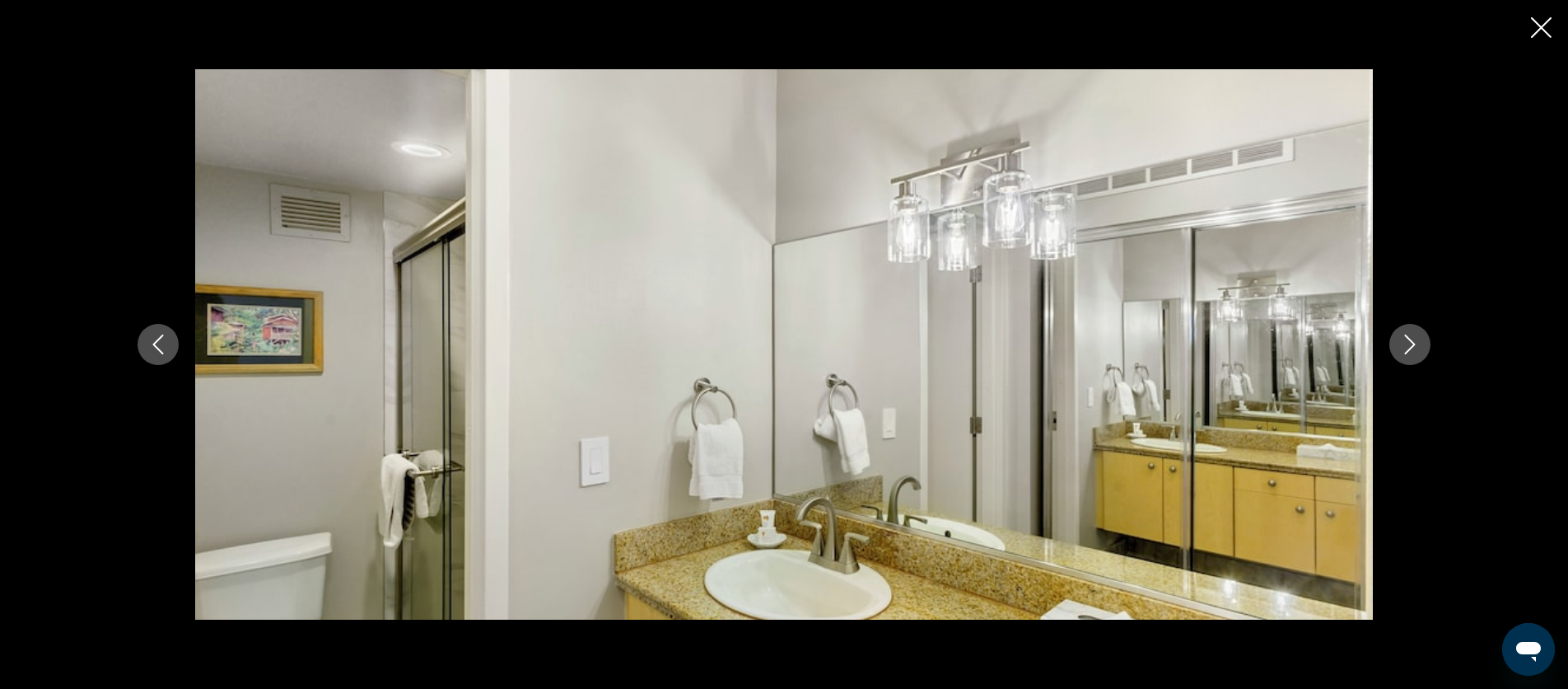
click at [1410, 344] on icon "Next image" at bounding box center [1409, 344] width 20 height 20
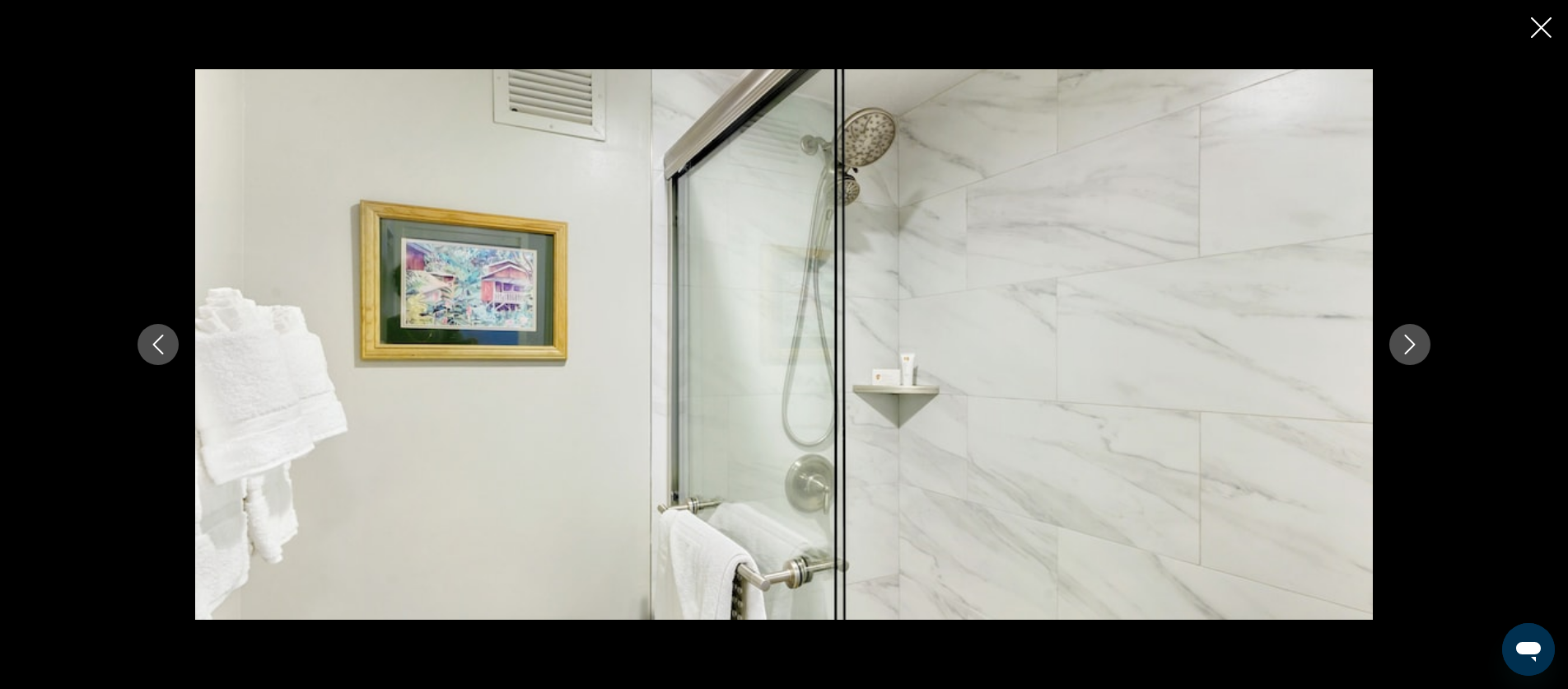
click at [1545, 26] on icon "Close slideshow" at bounding box center [1541, 28] width 21 height 21
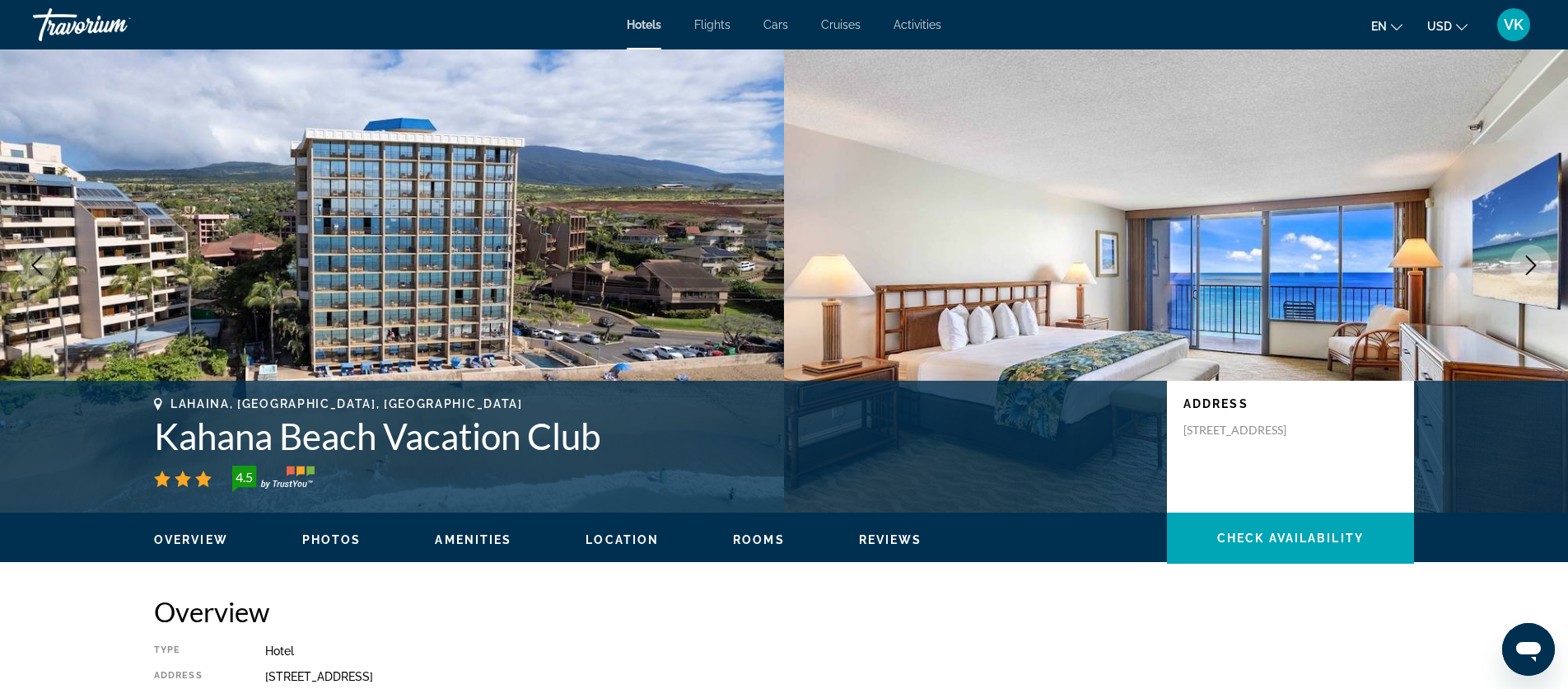
scroll to position [0, 0]
